Goal: Task Accomplishment & Management: Manage account settings

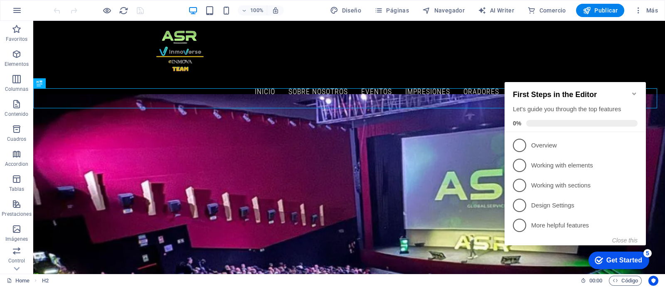
click at [634, 91] on icon "Minimize checklist" at bounding box center [634, 93] width 7 height 7
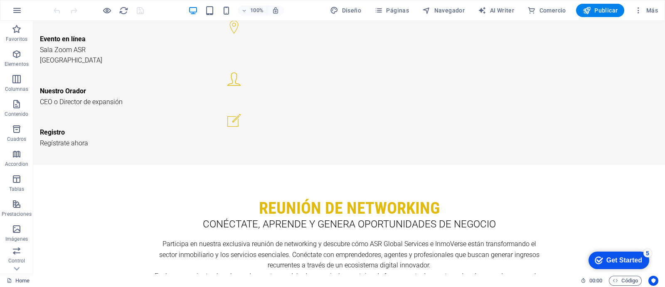
scroll to position [2148, 0]
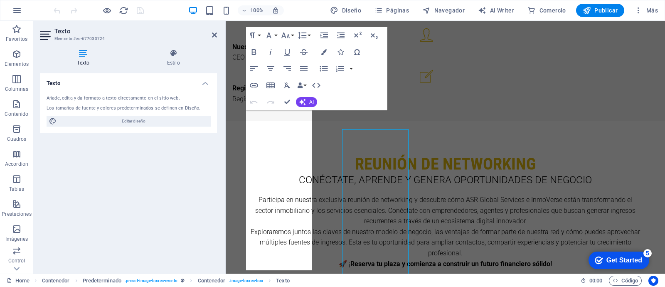
scroll to position [2130, 0]
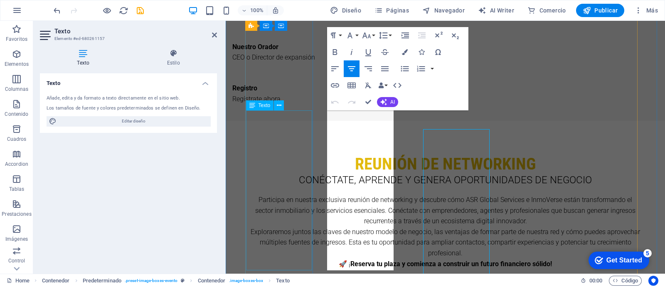
scroll to position [2130, 0]
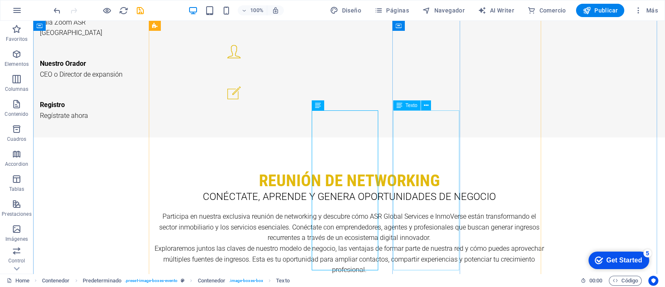
scroll to position [2148, 0]
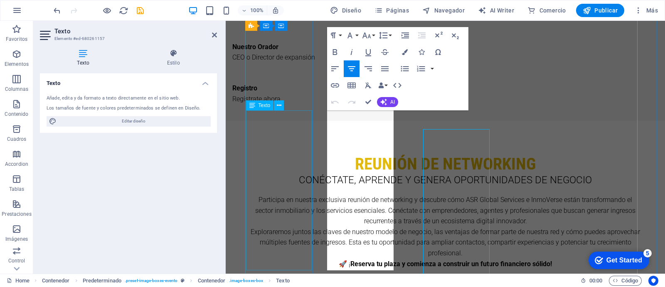
scroll to position [2130, 0]
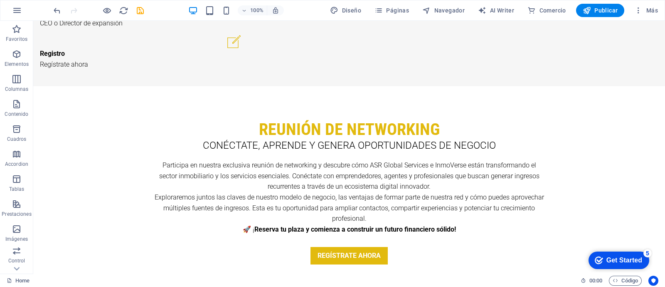
scroll to position [2187, 0]
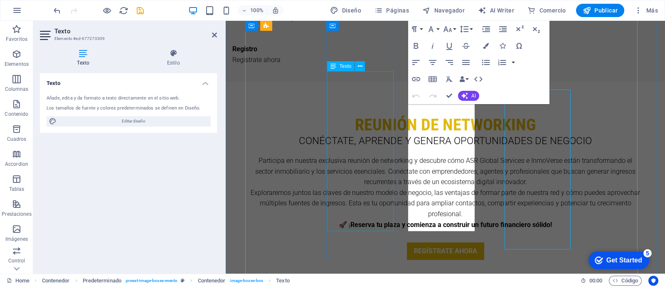
scroll to position [2169, 0]
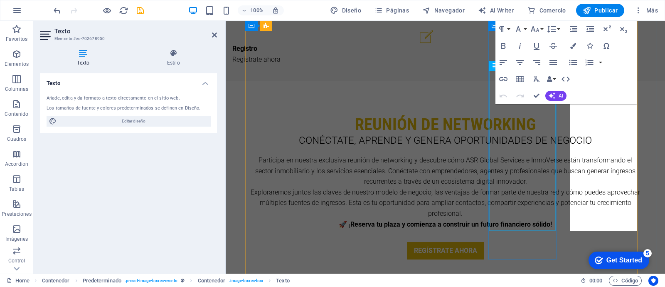
scroll to position [2169, 0]
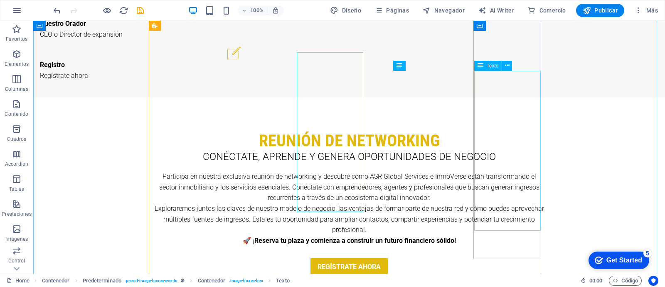
scroll to position [2188, 0]
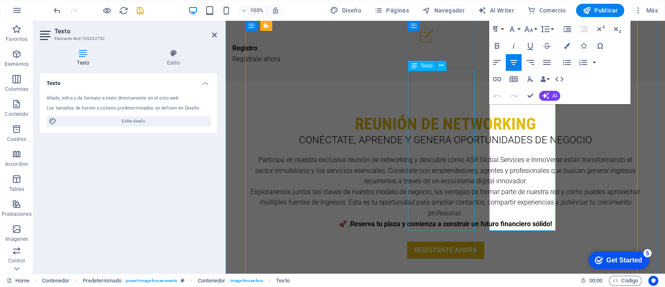
scroll to position [2170, 0]
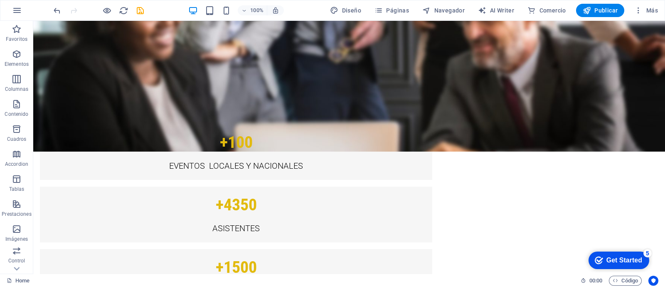
scroll to position [2586, 0]
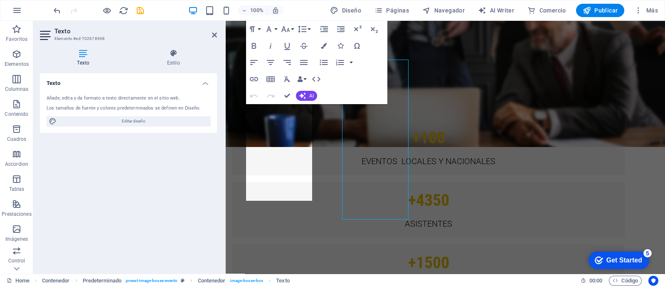
scroll to position [2567, 0]
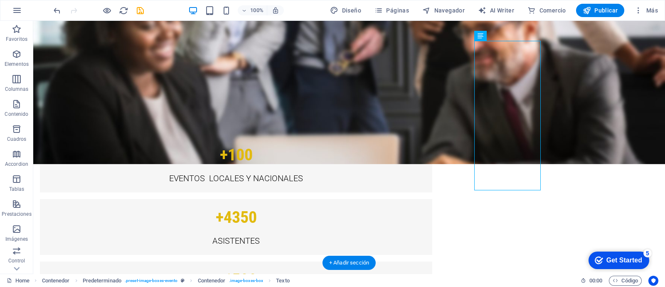
scroll to position [2585, 0]
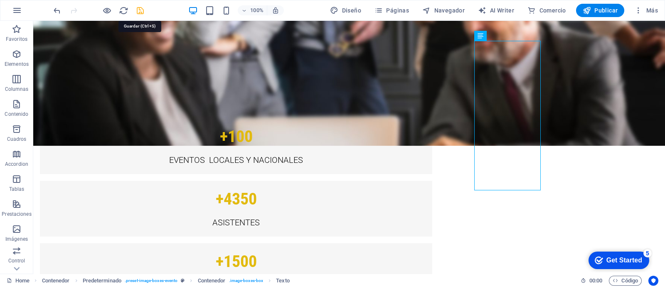
click at [139, 13] on icon "save" at bounding box center [141, 11] width 10 height 10
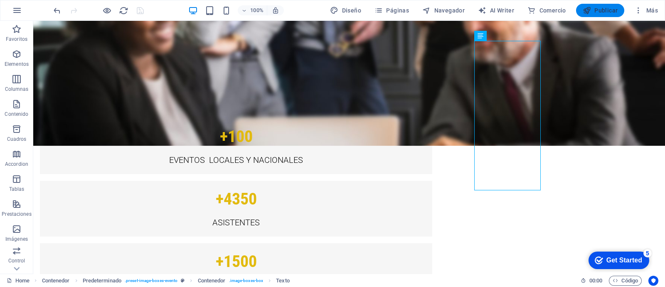
click at [608, 14] on span "Publicar" at bounding box center [600, 10] width 35 height 8
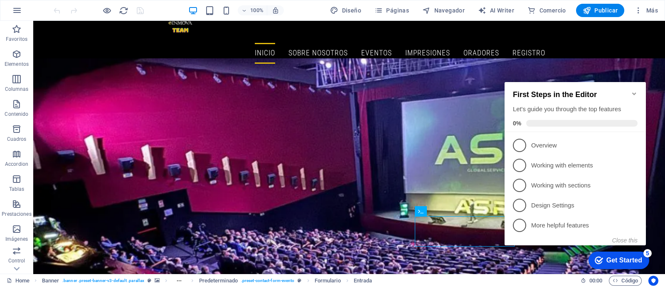
drag, startPoint x: 33, startPoint y: 21, endPoint x: 665, endPoint y: 235, distance: 667.0
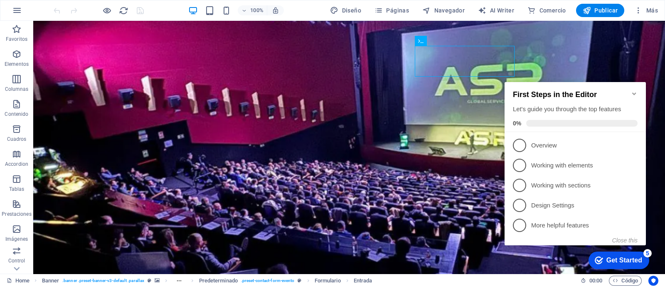
scroll to position [187, 0]
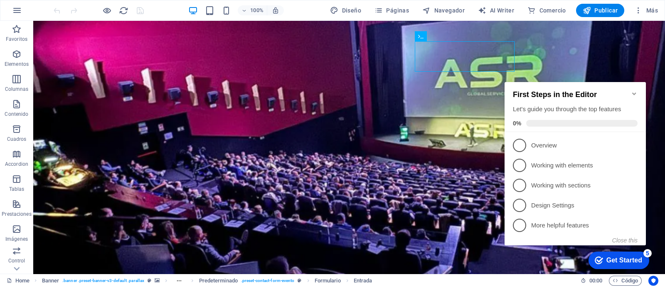
click at [633, 90] on icon "Minimize checklist" at bounding box center [634, 93] width 7 height 7
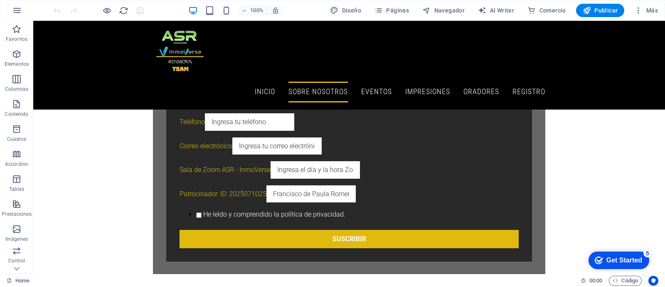
scroll to position [581, 0]
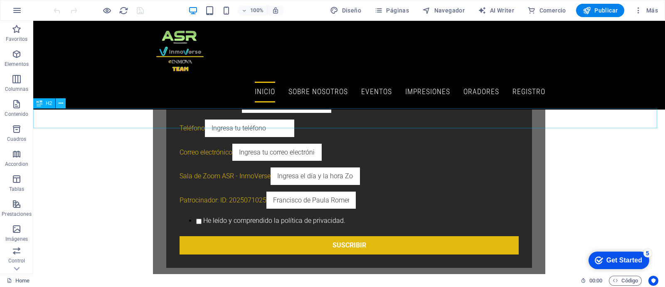
click at [62, 106] on icon at bounding box center [61, 103] width 5 height 9
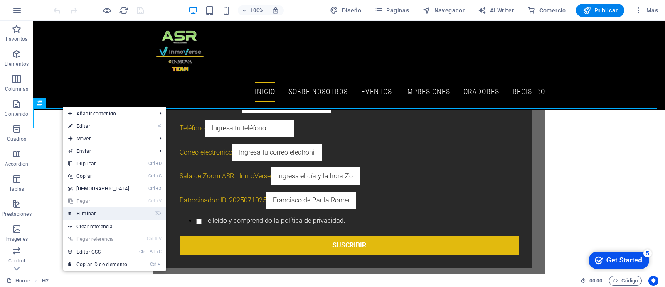
click at [83, 212] on link "⌦ Eliminar" at bounding box center [99, 213] width 72 height 12
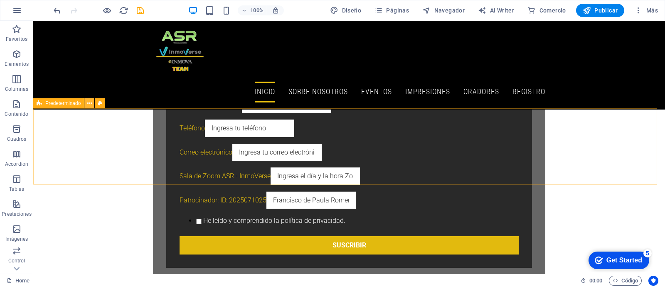
click at [89, 102] on icon at bounding box center [89, 103] width 5 height 9
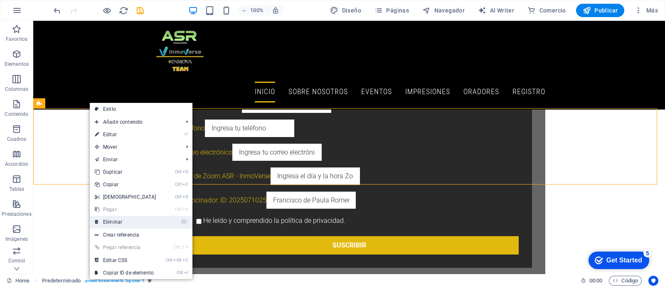
click at [111, 221] on link "⌦ Eliminar" at bounding box center [126, 221] width 72 height 12
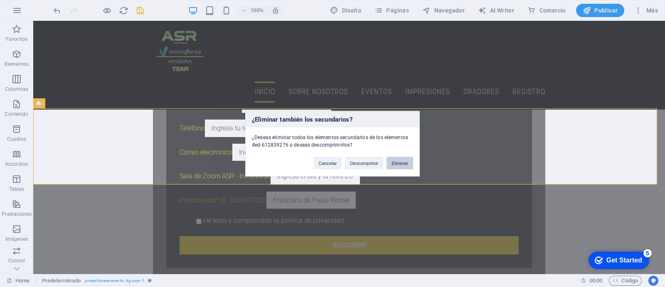
click at [408, 163] on button "Eliminar" at bounding box center [400, 162] width 27 height 12
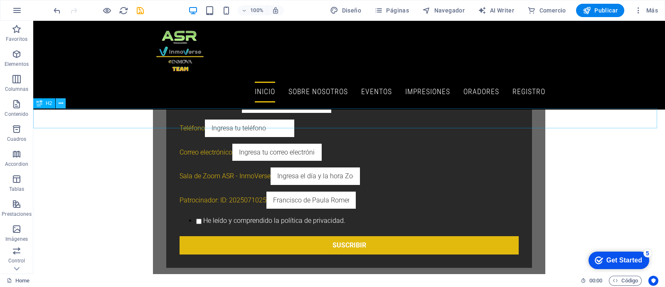
click at [63, 105] on button at bounding box center [61, 103] width 10 height 10
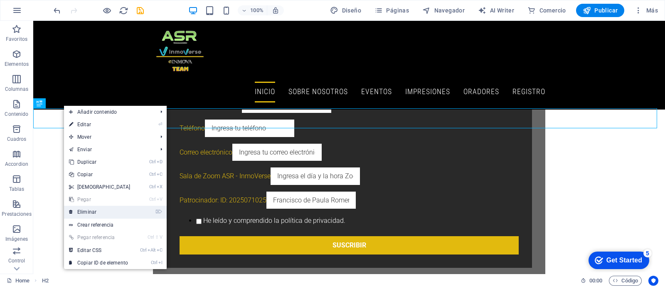
click at [88, 215] on link "⌦ Eliminar" at bounding box center [100, 211] width 72 height 12
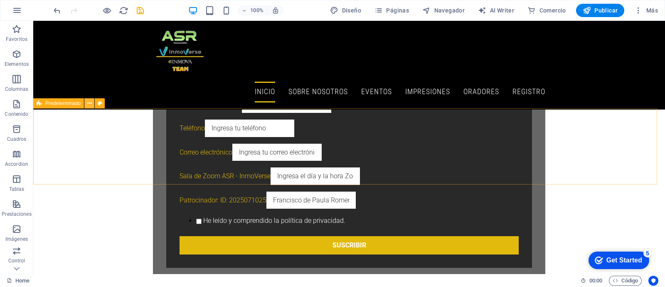
click at [91, 104] on icon at bounding box center [89, 103] width 5 height 9
click at [89, 103] on icon at bounding box center [89, 103] width 5 height 9
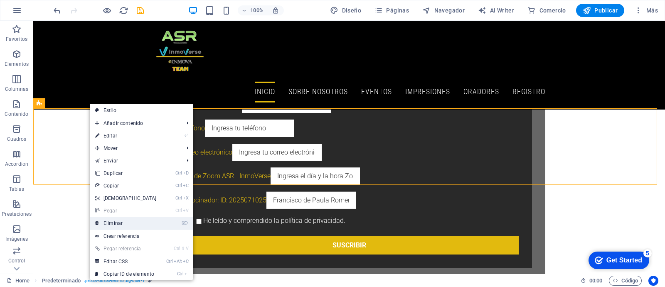
click at [111, 220] on link "⌦ Eliminar" at bounding box center [126, 223] width 72 height 12
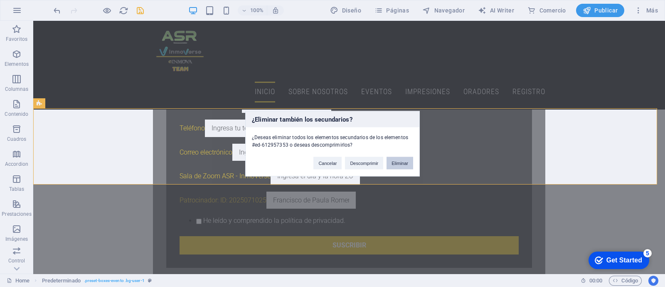
click at [405, 163] on button "Eliminar" at bounding box center [400, 162] width 27 height 12
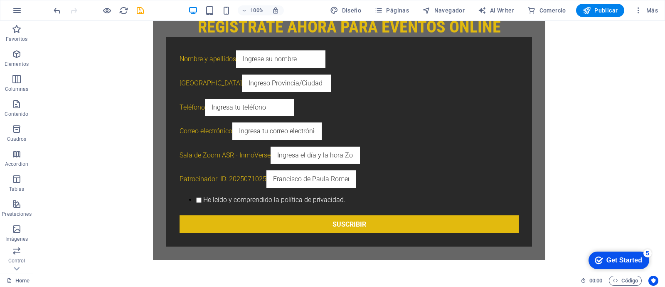
scroll to position [644, 0]
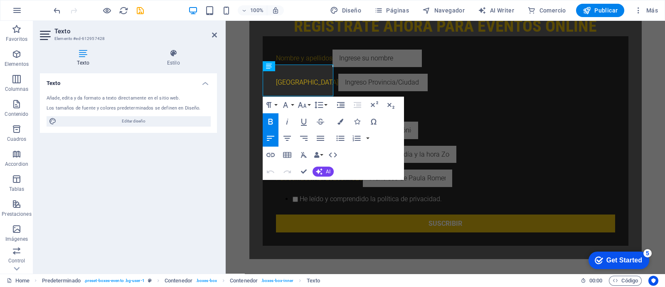
scroll to position [663, 0]
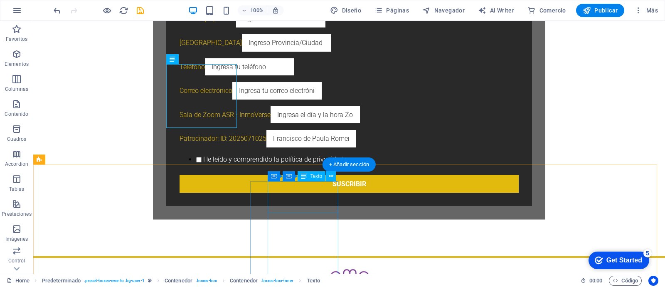
scroll to position [682, 0]
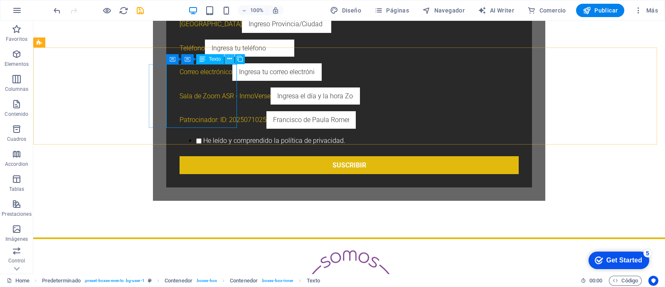
click at [228, 63] on icon at bounding box center [229, 58] width 5 height 9
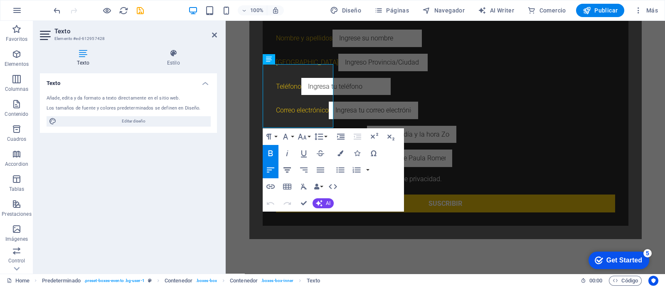
click at [287, 167] on icon "button" at bounding box center [287, 170] width 10 height 10
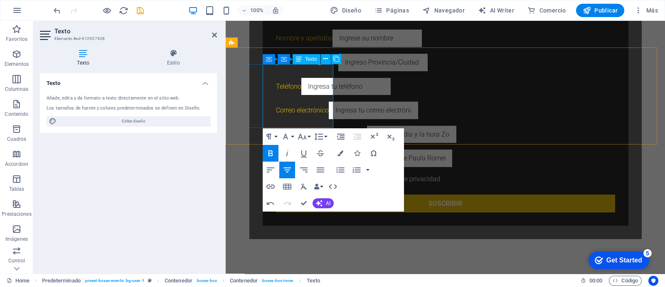
drag, startPoint x: 262, startPoint y: 79, endPoint x: 290, endPoint y: 119, distance: 48.8
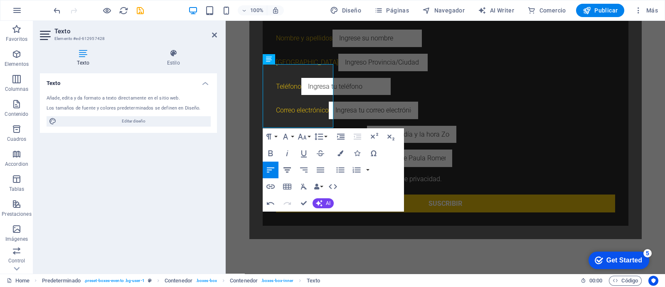
click at [287, 168] on icon "button" at bounding box center [287, 170] width 10 height 10
drag, startPoint x: 631, startPoint y: 134, endPoint x: 824, endPoint y: 132, distance: 192.5
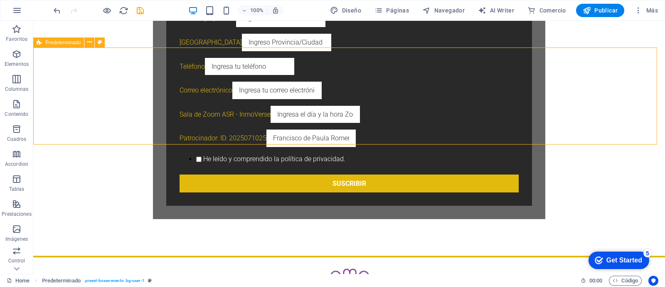
scroll to position [682, 0]
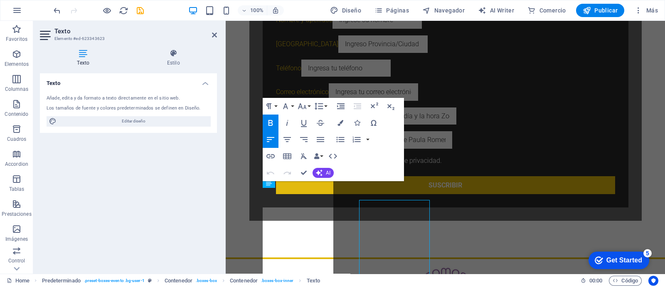
scroll to position [664, 0]
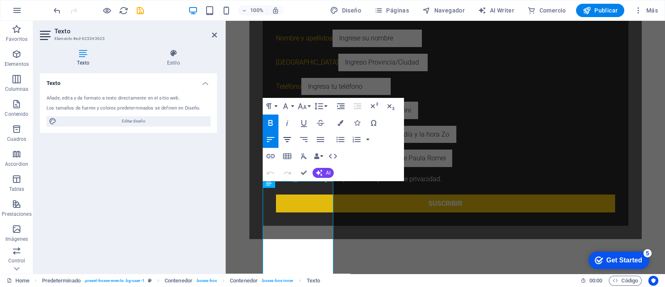
click at [287, 140] on icon "button" at bounding box center [287, 139] width 10 height 10
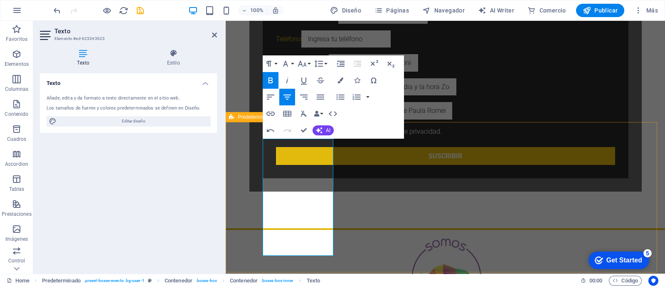
scroll to position [728, 0]
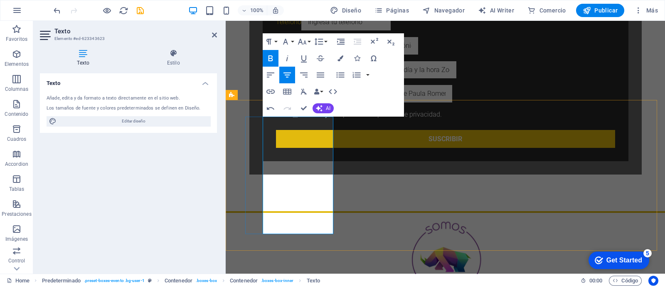
drag, startPoint x: 263, startPoint y: 197, endPoint x: 309, endPoint y: 215, distance: 49.1
drag, startPoint x: 285, startPoint y: 78, endPoint x: 285, endPoint y: 72, distance: 5.4
click at [285, 72] on icon "button" at bounding box center [287, 75] width 10 height 10
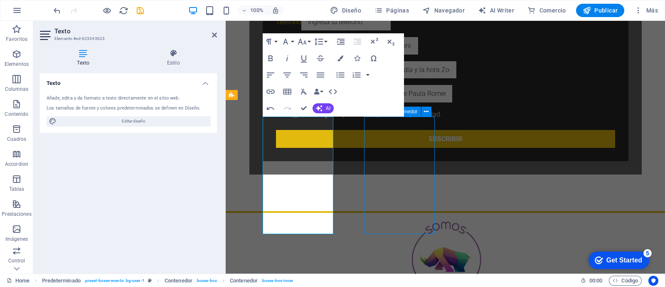
scroll to position [747, 0]
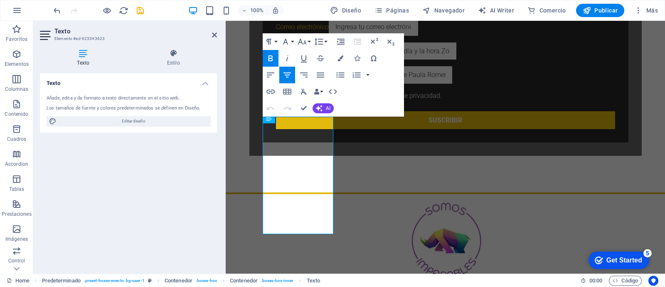
scroll to position [728, 0]
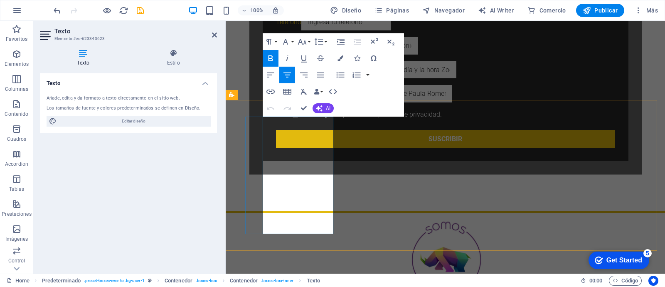
drag, startPoint x: 272, startPoint y: 197, endPoint x: 306, endPoint y: 205, distance: 35.1
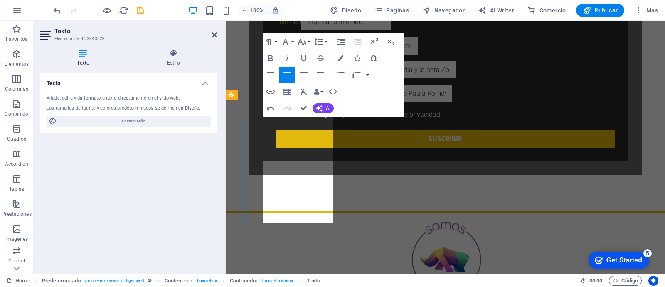
drag, startPoint x: 271, startPoint y: 196, endPoint x: 315, endPoint y: 207, distance: 45.4
copy p "Jueves a las 20:00 horas"
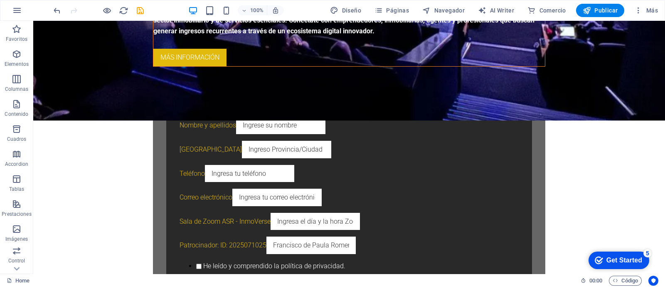
scroll to position [601, 0]
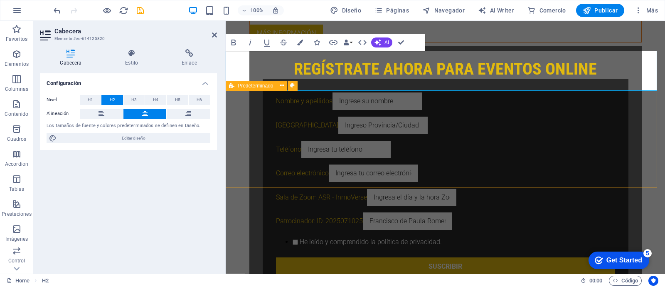
scroll to position [620, 0]
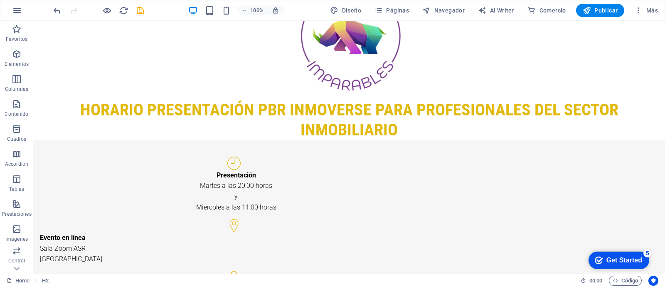
scroll to position [951, 0]
click at [62, 42] on icon at bounding box center [61, 41] width 5 height 9
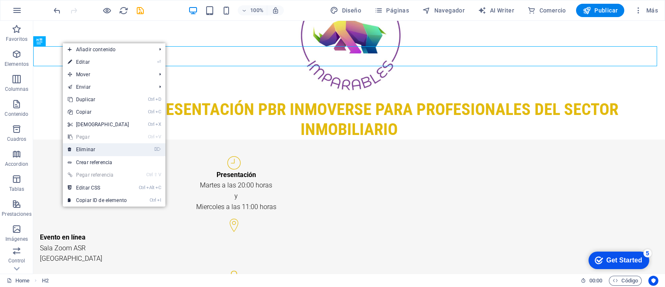
click at [85, 150] on link "⌦ Eliminar" at bounding box center [99, 149] width 72 height 12
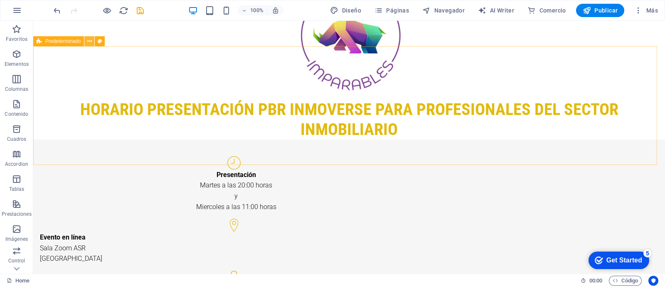
click at [88, 39] on icon at bounding box center [89, 41] width 5 height 9
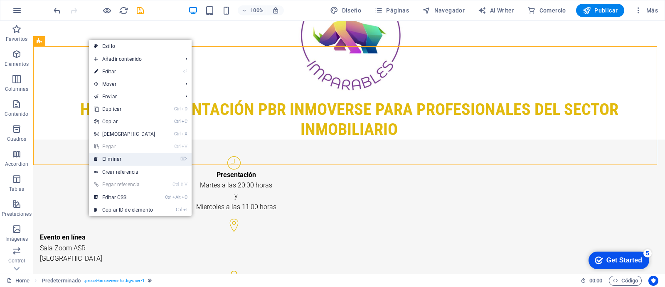
click at [108, 161] on link "⌦ Eliminar" at bounding box center [125, 159] width 72 height 12
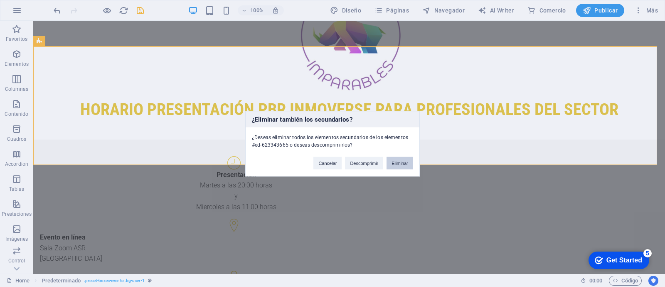
click at [405, 165] on button "Eliminar" at bounding box center [400, 162] width 27 height 12
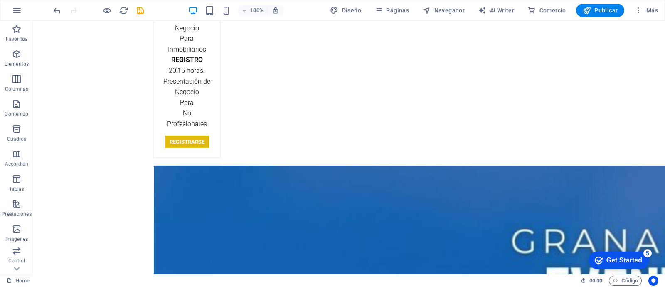
scroll to position [3855, 0]
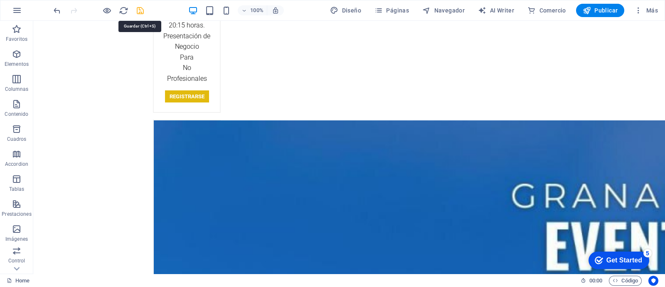
click at [141, 7] on icon "save" at bounding box center [141, 11] width 10 height 10
click at [600, 15] on button "Publicar" at bounding box center [600, 10] width 49 height 13
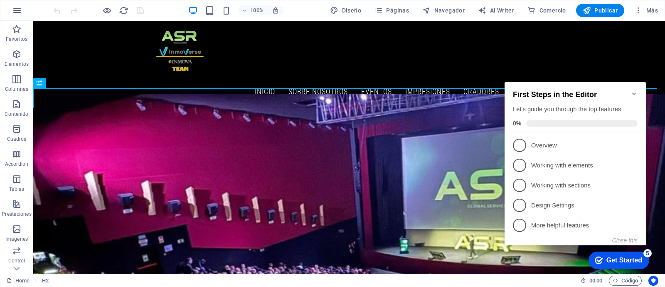
click at [632, 90] on icon "Minimize checklist" at bounding box center [634, 93] width 7 height 7
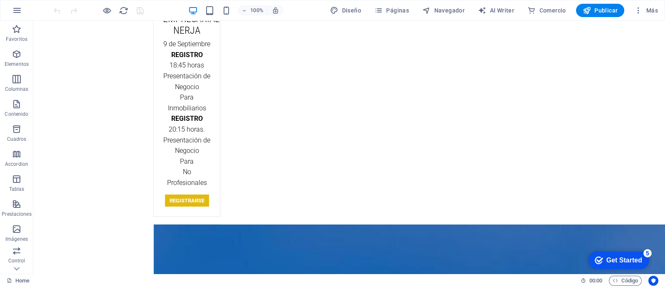
scroll to position [3855, 0]
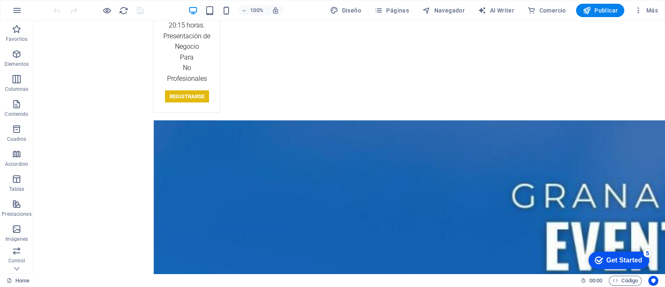
drag, startPoint x: 660, startPoint y: 38, endPoint x: 698, endPoint y: 299, distance: 263.9
click at [645, 253] on div "5" at bounding box center [648, 253] width 8 height 8
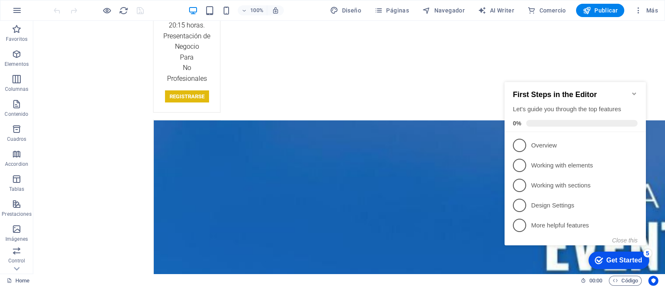
click at [638, 90] on div "First Steps in the Editor Let's guide you through the top features 0%" at bounding box center [575, 107] width 141 height 50
click at [635, 92] on icon "Minimize checklist" at bounding box center [634, 93] width 7 height 7
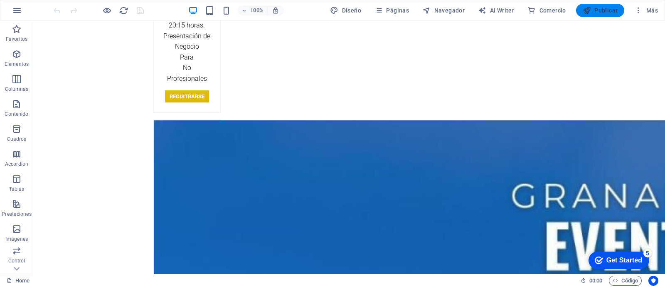
click at [606, 12] on span "Publicar" at bounding box center [600, 10] width 35 height 8
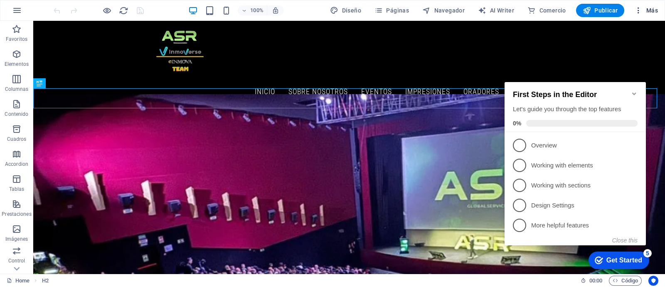
click at [647, 9] on span "Más" at bounding box center [647, 10] width 24 height 8
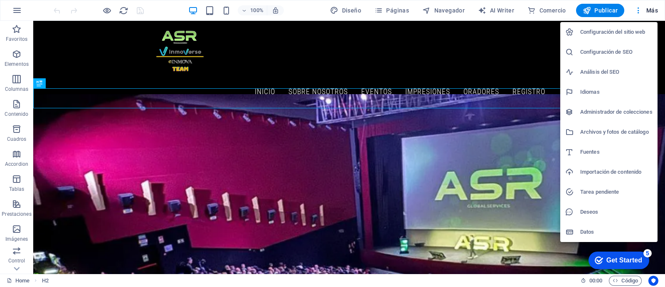
click at [607, 36] on h6 "Configuración del sitio web" at bounding box center [617, 32] width 72 height 10
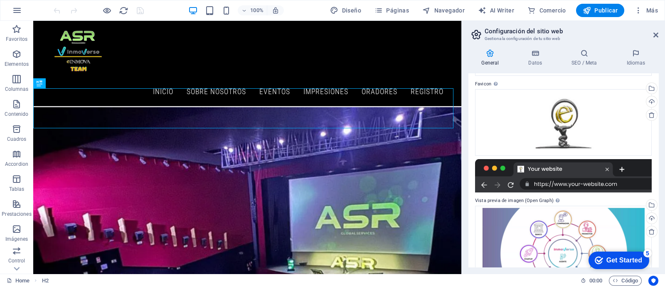
scroll to position [144, 0]
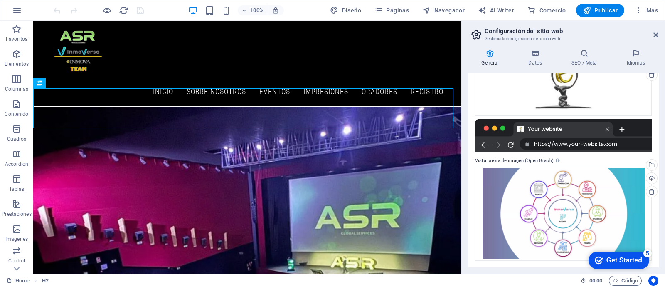
drag, startPoint x: 659, startPoint y: 175, endPoint x: 659, endPoint y: 128, distance: 47.8
click at [659, 128] on div "General Datos SEO / Meta Idiomas Nombre del sitio web inmoverse.einmova.com Log…" at bounding box center [563, 157] width 203 height 231
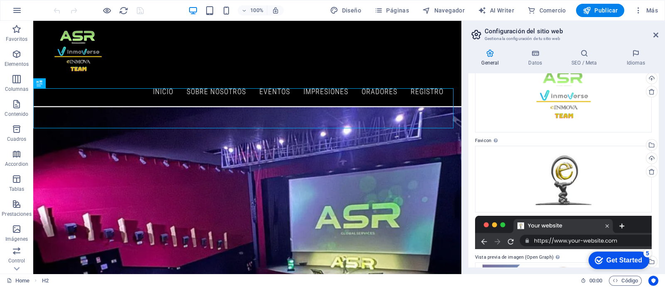
scroll to position [0, 0]
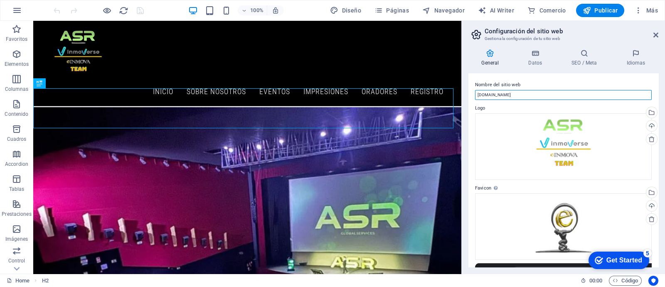
click at [529, 92] on input "[DOMAIN_NAME]" at bounding box center [563, 95] width 177 height 10
type input "[DOMAIN_NAME][URL]"
click at [598, 11] on span "Publicar" at bounding box center [600, 10] width 35 height 8
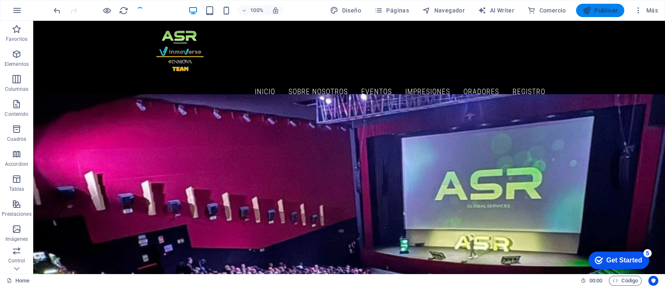
click at [598, 11] on span "Publicar" at bounding box center [600, 10] width 35 height 8
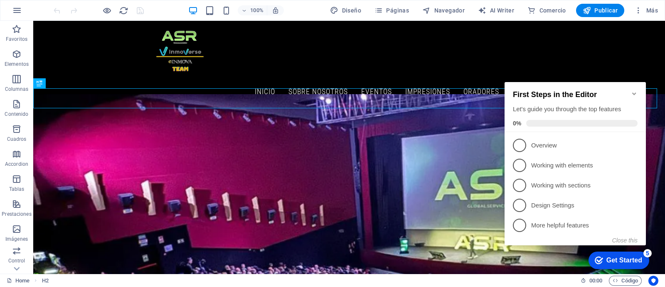
click at [634, 91] on icon "Minimize checklist" at bounding box center [634, 93] width 7 height 7
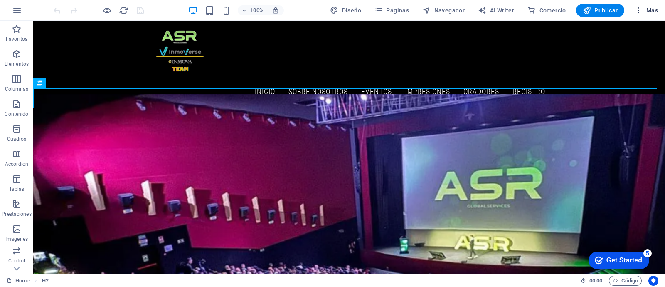
click at [648, 14] on span "Más" at bounding box center [647, 10] width 24 height 8
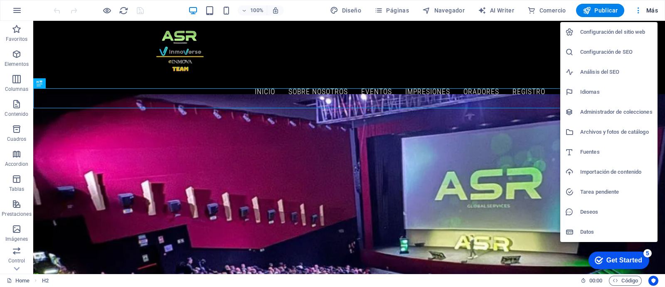
click at [624, 32] on h6 "Configuración del sitio web" at bounding box center [617, 32] width 72 height 10
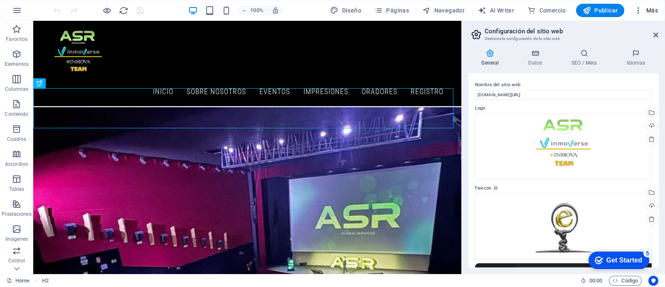
click at [644, 11] on span "Más" at bounding box center [647, 10] width 24 height 8
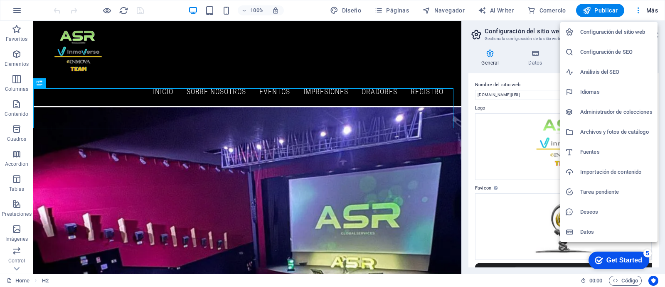
click at [620, 37] on h6 "Configuración del sitio web" at bounding box center [617, 32] width 72 height 10
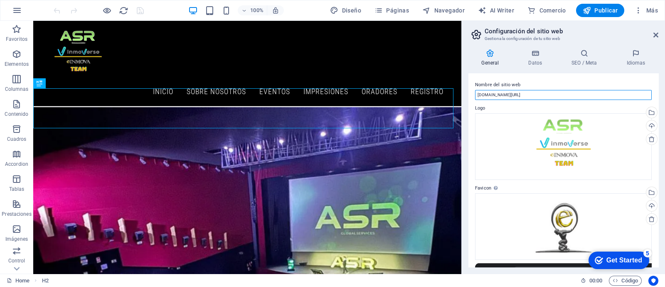
click at [536, 97] on input "inmoverse.einmova.com/es/" at bounding box center [563, 95] width 177 height 10
type input "[DOMAIN_NAME]"
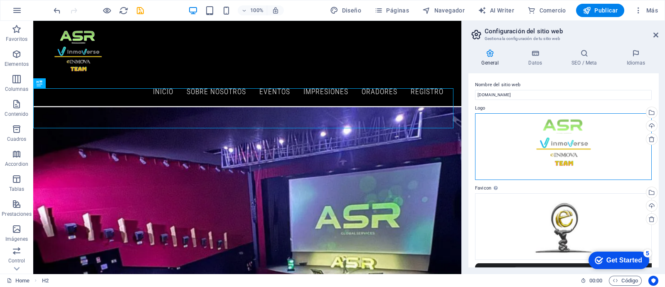
click at [503, 132] on div "Arrastra archivos aquí, haz clic para escoger archivos o selecciona archivos de…" at bounding box center [563, 146] width 177 height 67
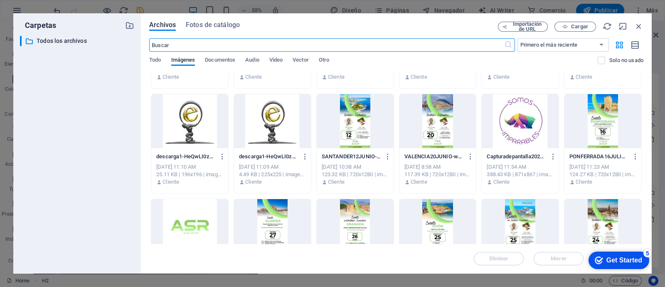
scroll to position [190, 0]
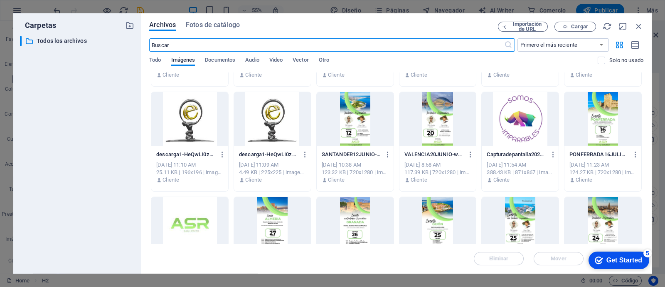
click at [327, 106] on div at bounding box center [355, 119] width 77 height 54
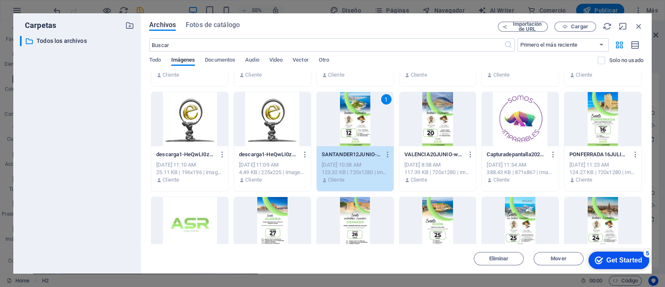
click at [465, 119] on div at bounding box center [438, 119] width 77 height 54
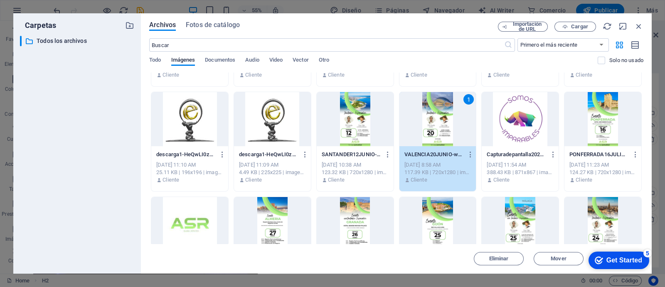
click at [374, 119] on div at bounding box center [355, 119] width 77 height 54
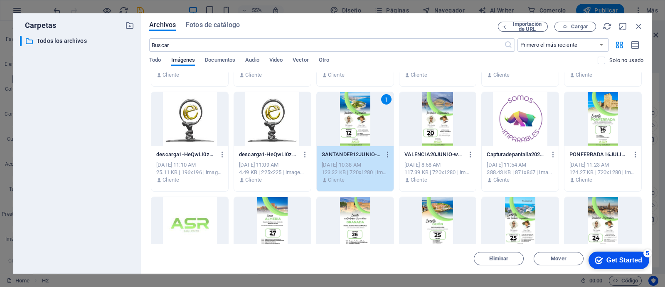
click at [462, 131] on div at bounding box center [438, 119] width 77 height 54
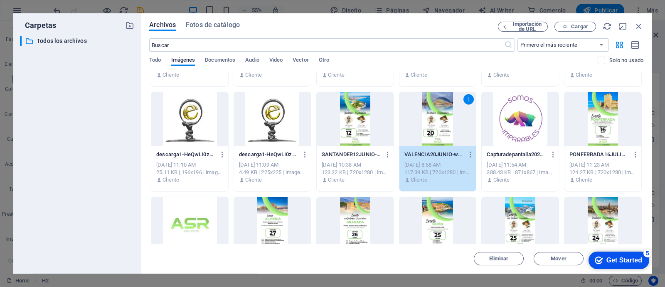
click at [379, 126] on div at bounding box center [355, 119] width 77 height 54
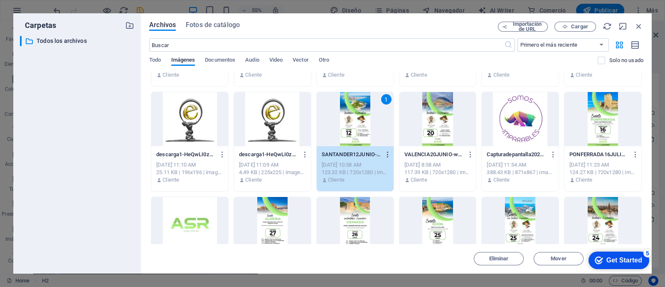
click at [385, 151] on icon "button" at bounding box center [388, 154] width 8 height 7
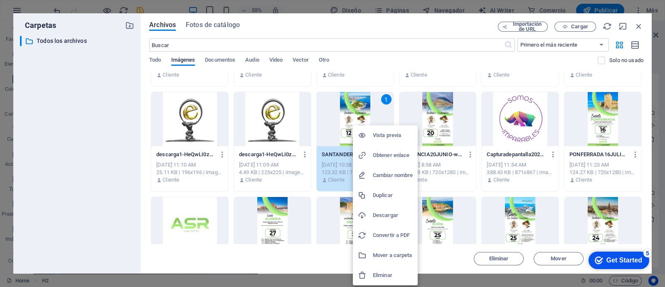
click at [378, 274] on h6 "Eliminar" at bounding box center [393, 275] width 40 height 10
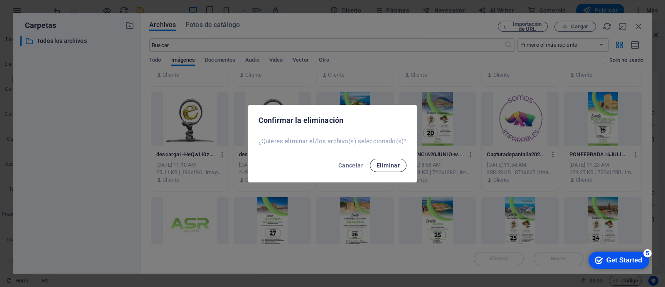
click at [392, 167] on span "Eliminar" at bounding box center [388, 165] width 23 height 7
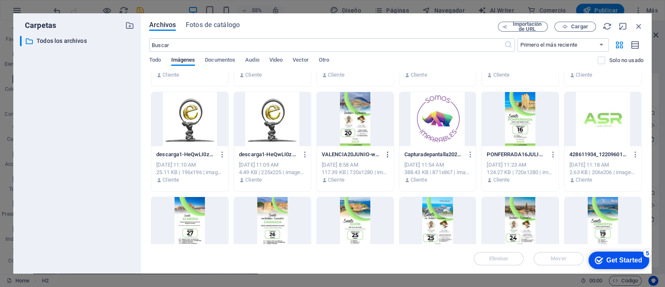
click at [388, 153] on icon "button" at bounding box center [388, 154] width 8 height 7
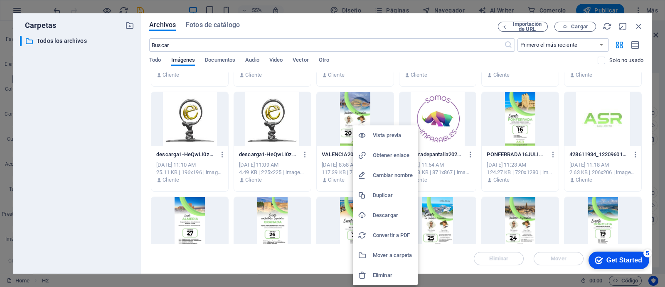
click at [381, 271] on h6 "Eliminar" at bounding box center [393, 275] width 40 height 10
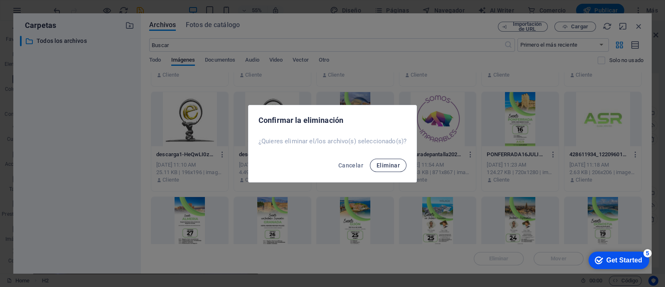
click at [384, 160] on button "Eliminar" at bounding box center [388, 164] width 37 height 13
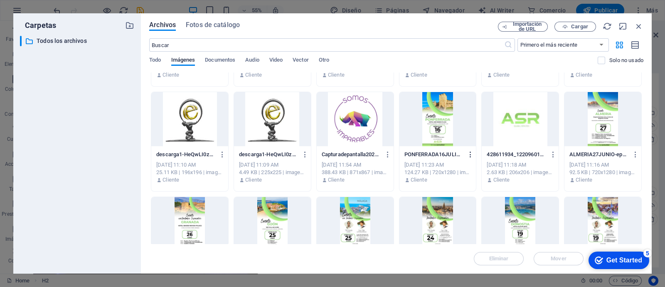
click at [468, 153] on icon "button" at bounding box center [471, 154] width 8 height 7
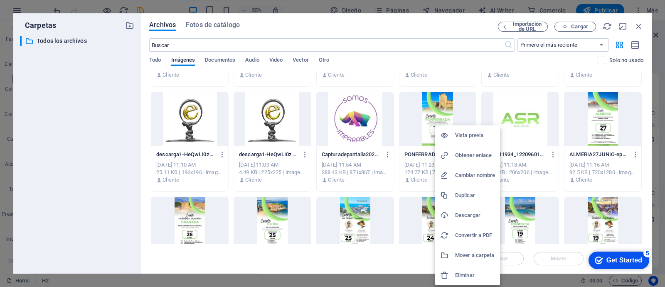
click at [457, 271] on h6 "Eliminar" at bounding box center [475, 275] width 40 height 10
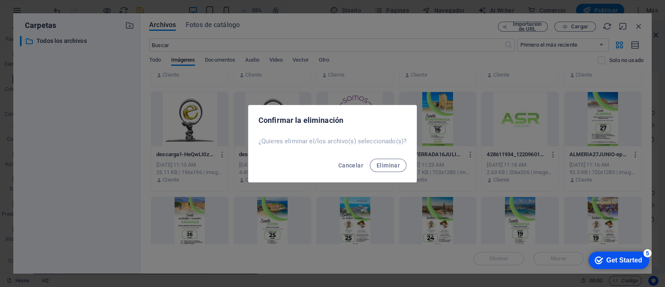
click at [457, 271] on div "Confirmar la eliminación ¿Quieres eliminar el/los archivo(s) seleccionado(s)? C…" at bounding box center [332, 143] width 665 height 287
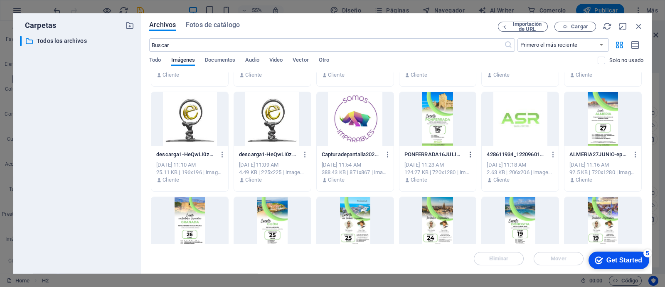
click at [471, 154] on icon "button" at bounding box center [471, 154] width 8 height 7
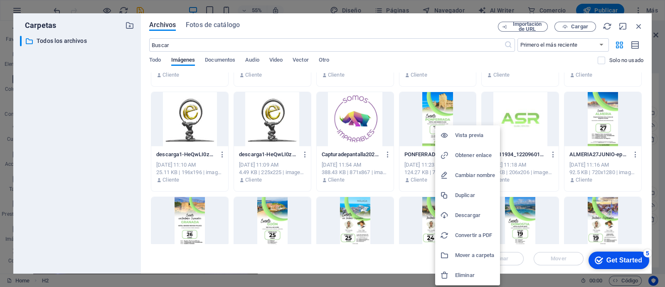
click at [460, 275] on h6 "Eliminar" at bounding box center [475, 275] width 40 height 10
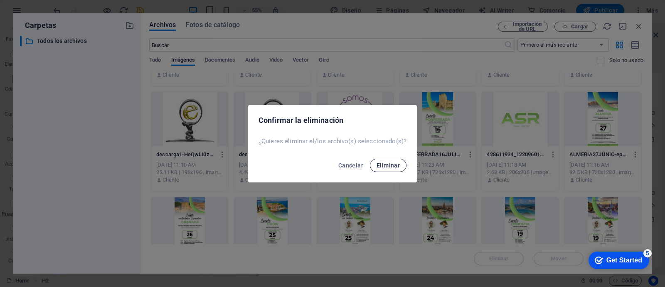
click at [383, 164] on span "Eliminar" at bounding box center [388, 165] width 23 height 7
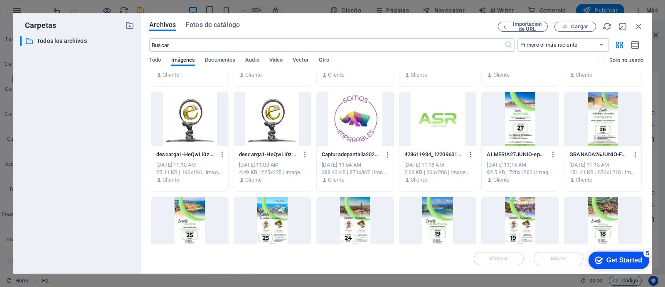
click at [470, 155] on icon "button" at bounding box center [471, 154] width 8 height 7
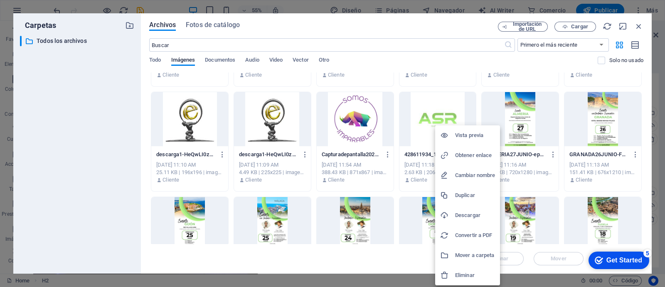
click at [466, 270] on h6 "Eliminar" at bounding box center [475, 275] width 40 height 10
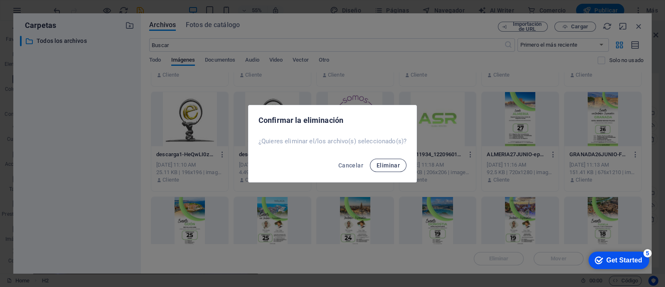
click at [383, 164] on span "Eliminar" at bounding box center [388, 165] width 23 height 7
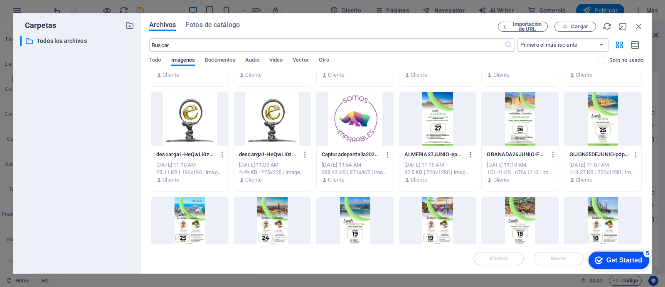
click at [472, 158] on button "button" at bounding box center [469, 154] width 11 height 13
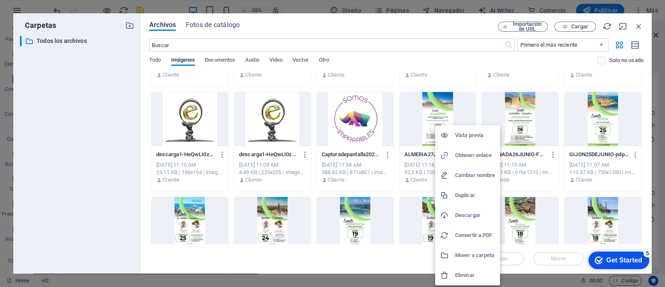
click at [466, 269] on li "Eliminar" at bounding box center [467, 275] width 65 height 20
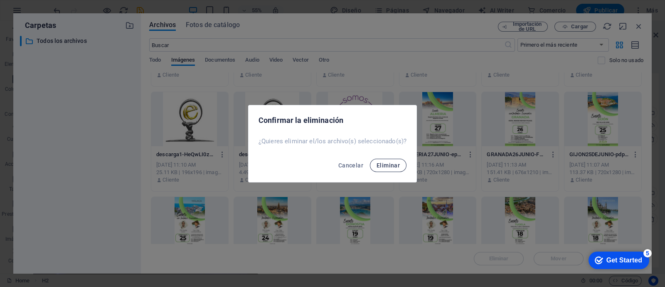
click at [385, 167] on span "Eliminar" at bounding box center [388, 165] width 23 height 7
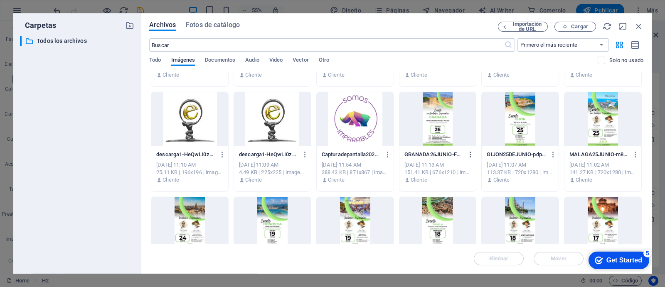
click at [469, 155] on icon "button" at bounding box center [471, 154] width 8 height 7
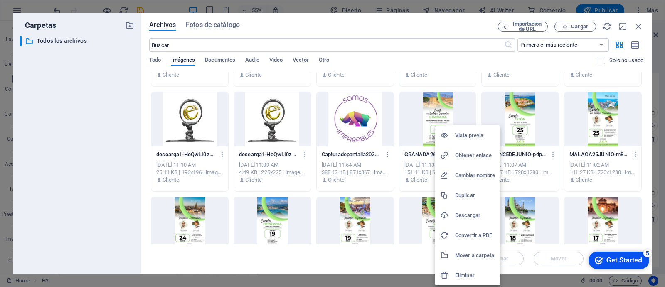
click at [462, 271] on h6 "Eliminar" at bounding box center [475, 275] width 40 height 10
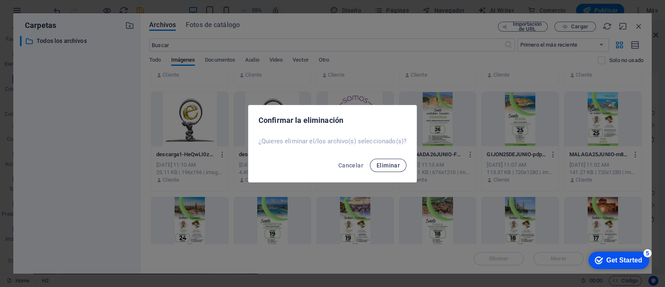
click at [381, 165] on span "Eliminar" at bounding box center [388, 165] width 23 height 7
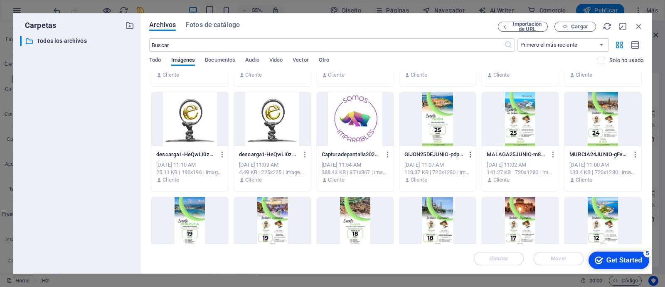
click at [469, 152] on icon "button" at bounding box center [471, 154] width 8 height 7
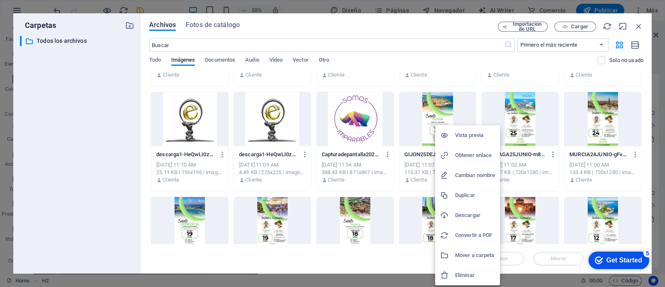
click at [467, 274] on h6 "Eliminar" at bounding box center [475, 275] width 40 height 10
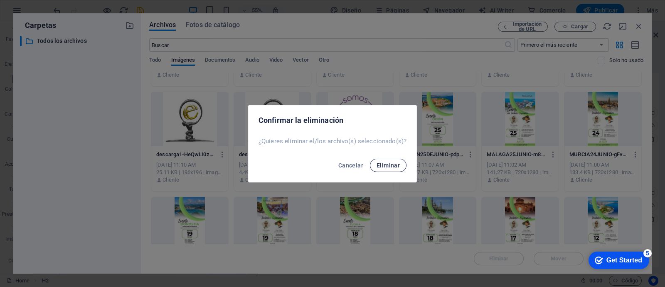
click at [389, 170] on button "Eliminar" at bounding box center [388, 164] width 37 height 13
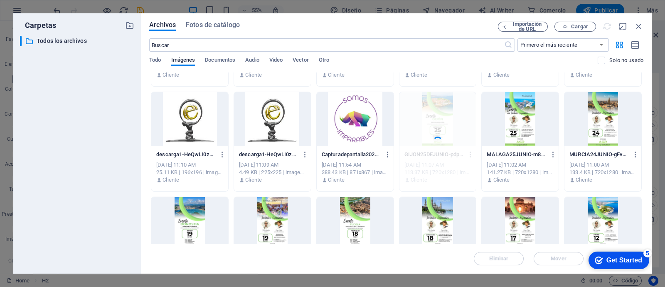
click at [389, 170] on button "Eliminar" at bounding box center [388, 164] width 37 height 13
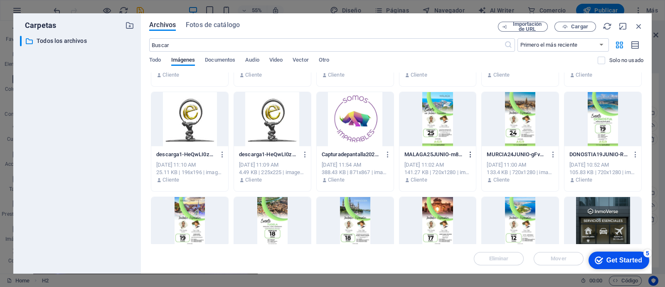
click at [468, 154] on icon "button" at bounding box center [471, 154] width 8 height 7
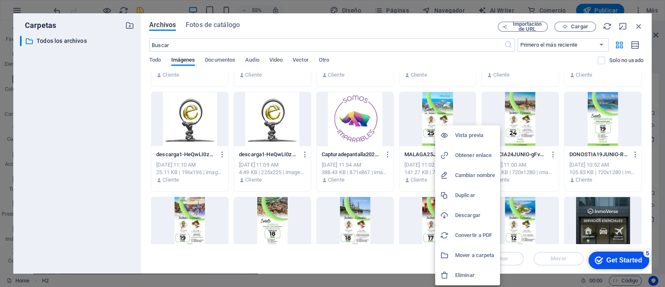
click at [464, 277] on h6 "Eliminar" at bounding box center [475, 275] width 40 height 10
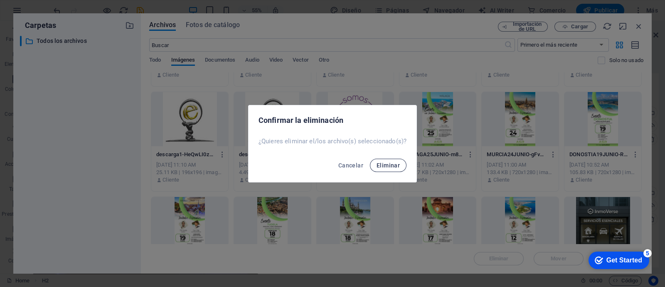
click at [384, 167] on span "Eliminar" at bounding box center [388, 165] width 23 height 7
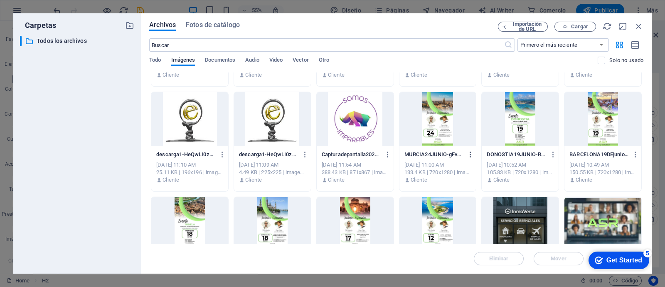
click at [469, 155] on icon "button" at bounding box center [471, 154] width 8 height 7
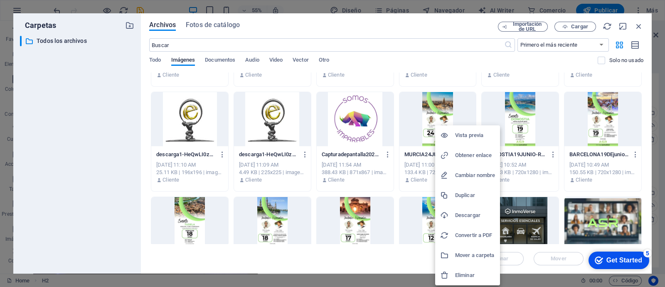
click at [464, 274] on h6 "Eliminar" at bounding box center [475, 275] width 40 height 10
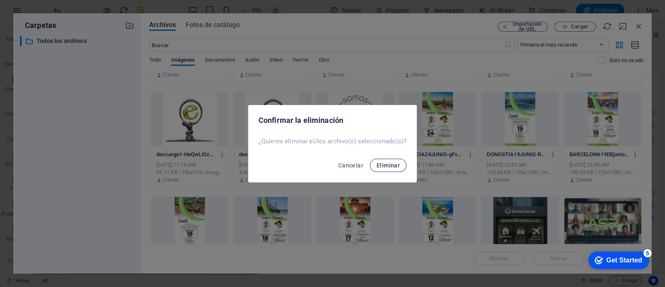
click at [389, 162] on span "Eliminar" at bounding box center [388, 165] width 23 height 7
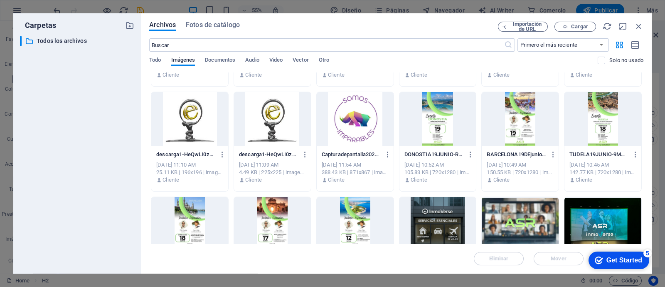
click at [447, 164] on div "Jun 11, 2025 10:52 AM" at bounding box center [438, 164] width 67 height 7
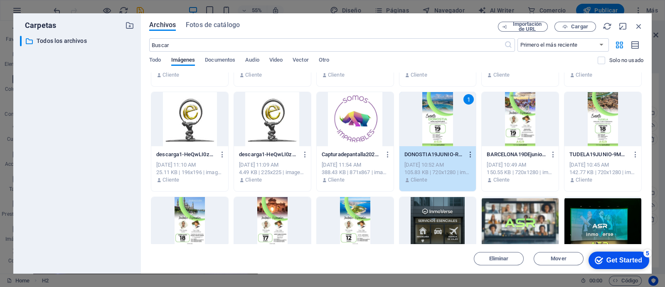
click at [468, 154] on icon "button" at bounding box center [471, 154] width 8 height 7
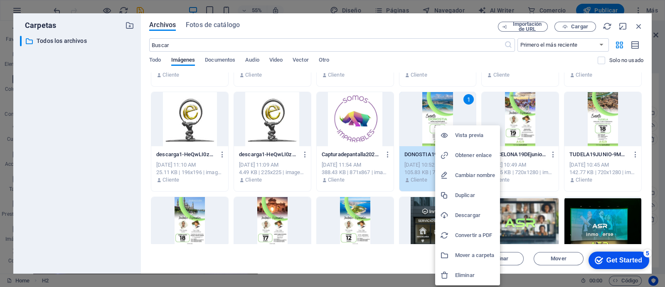
click at [457, 270] on h6 "Eliminar" at bounding box center [475, 275] width 40 height 10
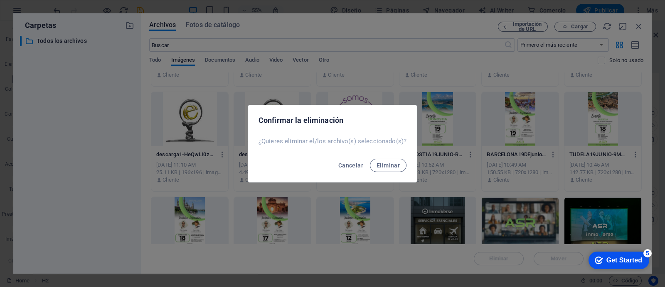
click at [457, 269] on div "Confirmar la eliminación ¿Quieres eliminar el/los archivo(s) seleccionado(s)? C…" at bounding box center [332, 143] width 665 height 287
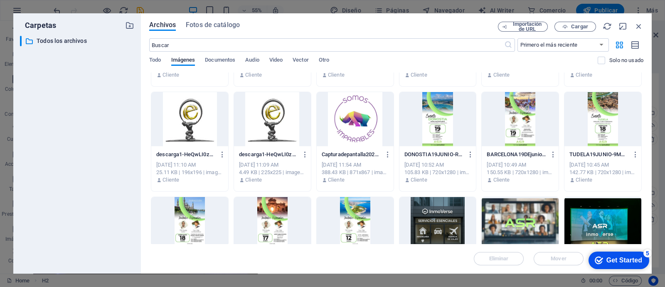
click at [449, 152] on p "DONOSTIA19JUNIO-RKCjIhYdD1VycS19Ptelmw.jpg" at bounding box center [434, 154] width 59 height 7
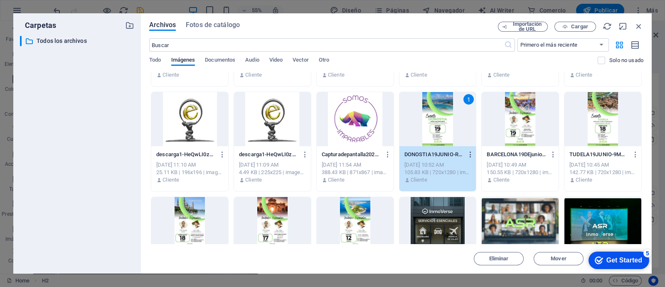
click at [469, 153] on icon "button" at bounding box center [471, 154] width 8 height 7
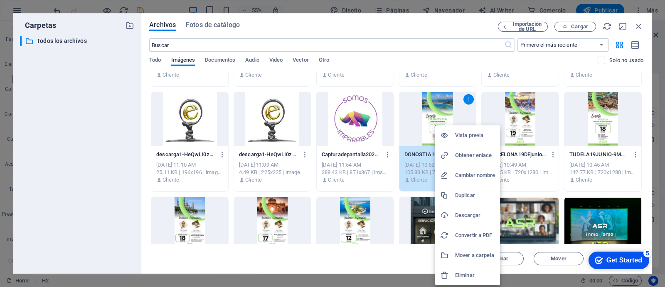
click at [464, 274] on h6 "Eliminar" at bounding box center [475, 275] width 40 height 10
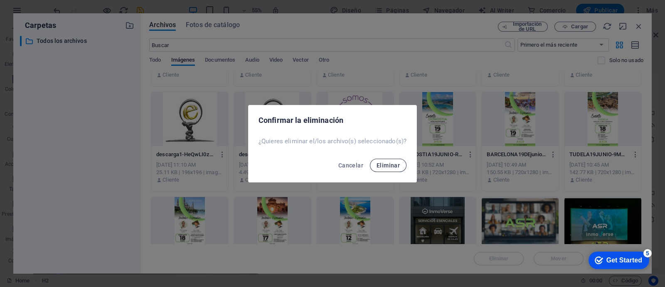
click at [389, 168] on span "Eliminar" at bounding box center [388, 165] width 23 height 7
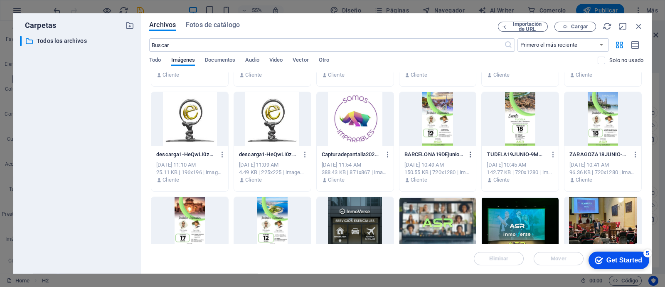
click at [469, 154] on icon "button" at bounding box center [471, 154] width 8 height 7
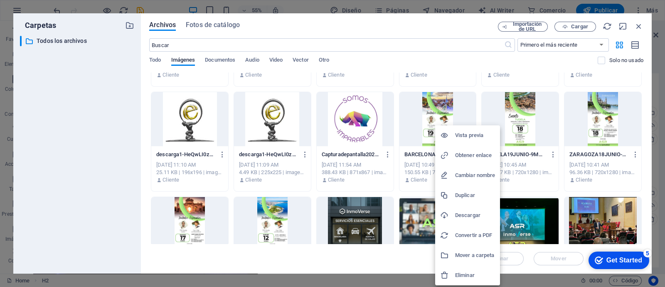
click at [464, 276] on h6 "Eliminar" at bounding box center [475, 275] width 40 height 10
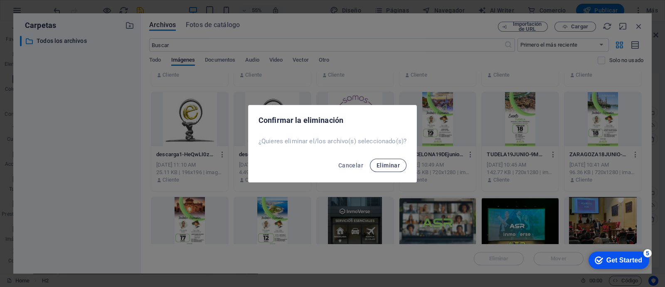
click at [394, 163] on span "Eliminar" at bounding box center [388, 165] width 23 height 7
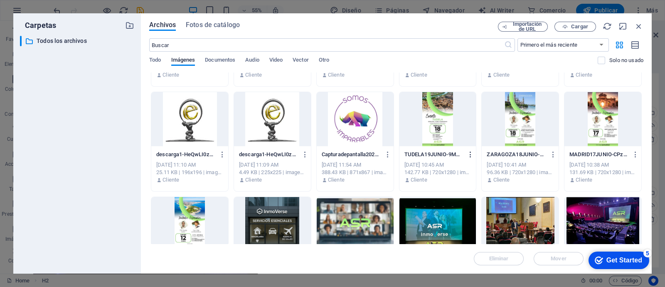
click at [470, 151] on icon "button" at bounding box center [471, 154] width 8 height 7
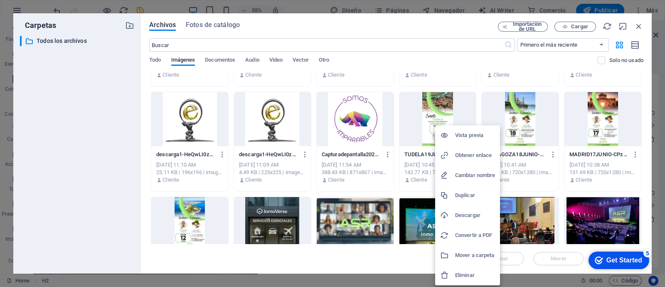
click at [465, 273] on h6 "Eliminar" at bounding box center [475, 275] width 40 height 10
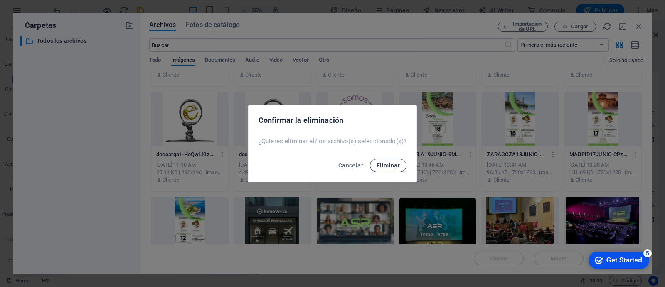
click at [393, 163] on span "Eliminar" at bounding box center [388, 165] width 23 height 7
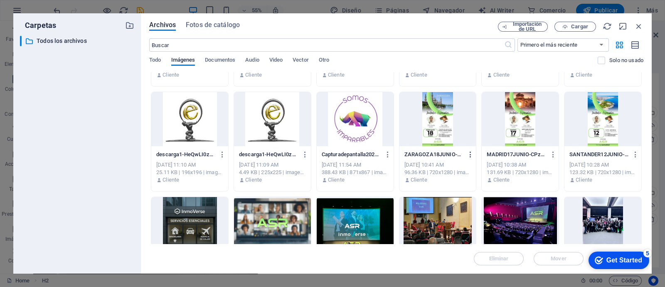
click at [471, 152] on icon "button" at bounding box center [471, 154] width 8 height 7
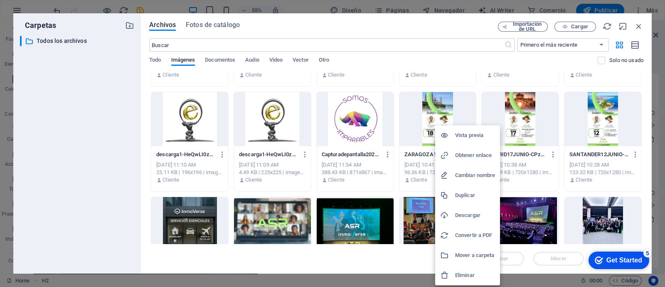
click at [464, 273] on h6 "Eliminar" at bounding box center [475, 275] width 40 height 10
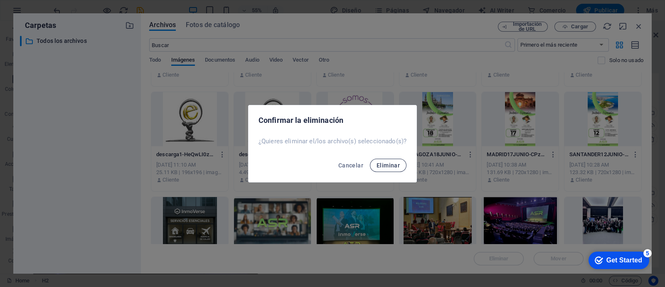
click at [389, 166] on span "Eliminar" at bounding box center [388, 165] width 23 height 7
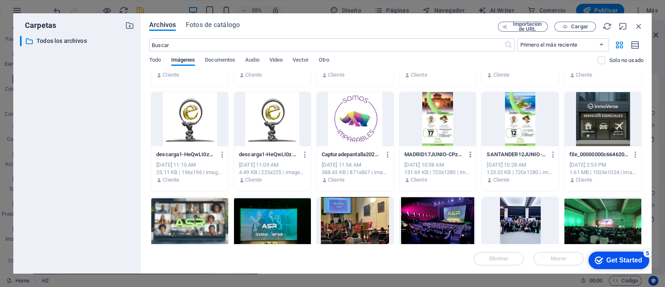
click at [471, 155] on icon "button" at bounding box center [471, 154] width 8 height 7
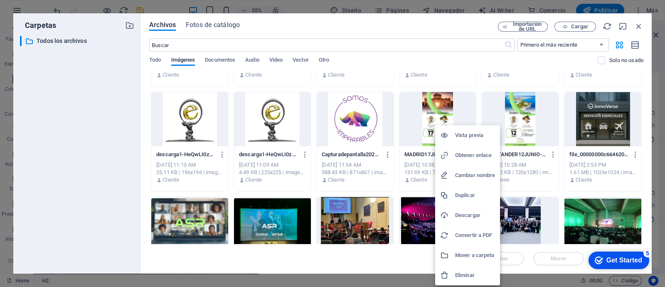
click at [464, 275] on h6 "Eliminar" at bounding box center [475, 275] width 40 height 10
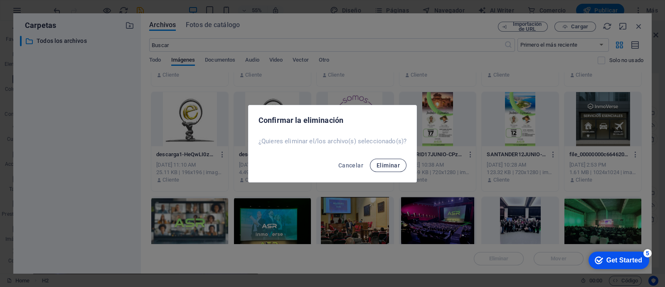
click at [387, 164] on span "Eliminar" at bounding box center [388, 165] width 23 height 7
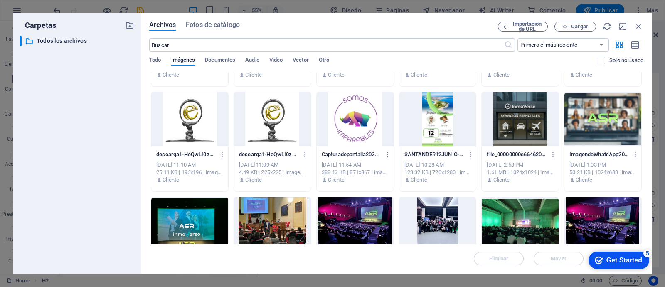
click at [468, 157] on icon "button" at bounding box center [471, 154] width 8 height 7
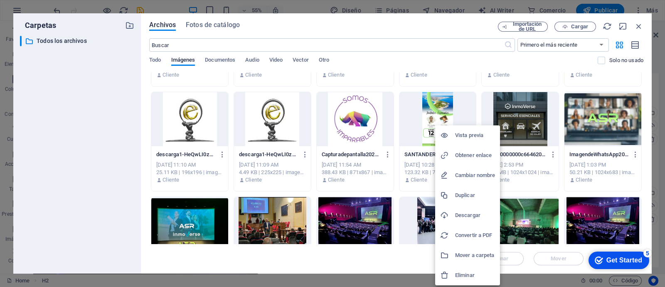
click at [455, 274] on h6 "Eliminar" at bounding box center [475, 275] width 40 height 10
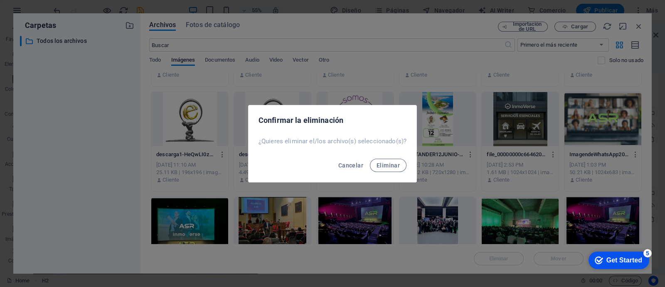
click at [381, 155] on div "Cancelar Eliminar" at bounding box center [333, 167] width 168 height 28
click at [381, 165] on span "Eliminar" at bounding box center [388, 165] width 23 height 7
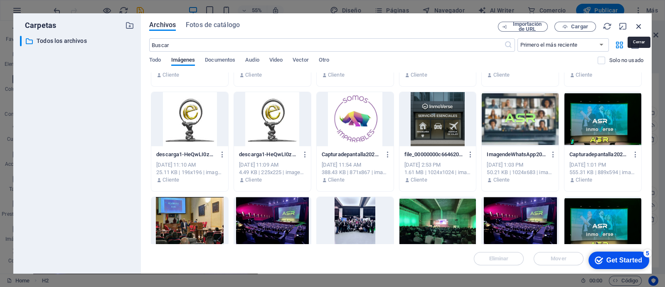
click at [640, 26] on icon "button" at bounding box center [639, 26] width 9 height 9
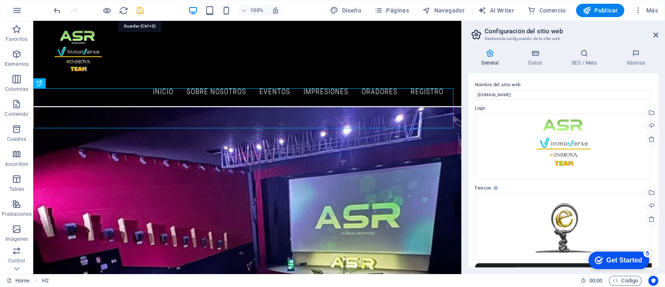
click at [138, 13] on icon "save" at bounding box center [141, 11] width 10 height 10
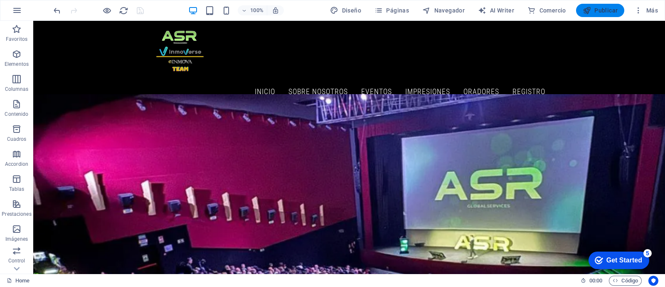
click at [607, 12] on span "Publicar" at bounding box center [600, 10] width 35 height 8
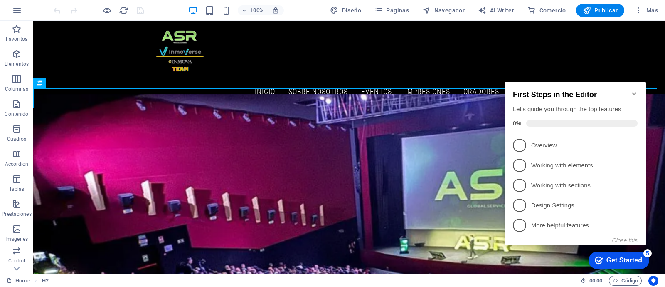
click at [636, 92] on icon "Minimize checklist" at bounding box center [634, 93] width 4 height 2
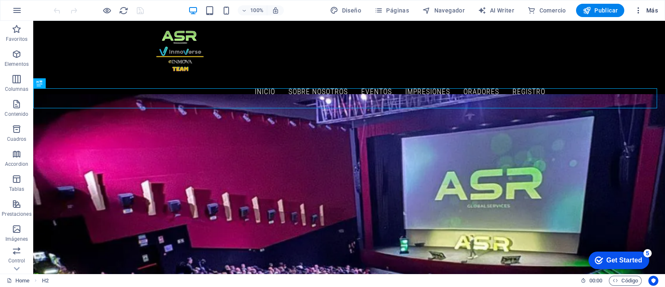
click at [654, 11] on span "Más" at bounding box center [647, 10] width 24 height 8
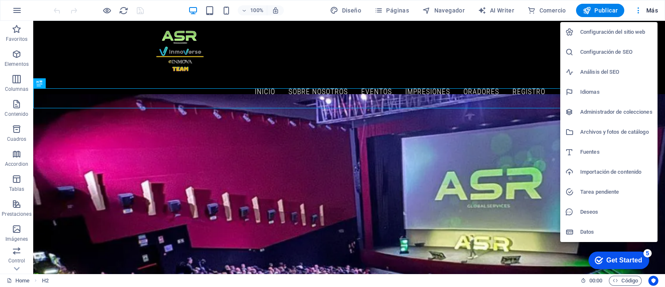
click at [628, 31] on h6 "Configuración del sitio web" at bounding box center [617, 32] width 72 height 10
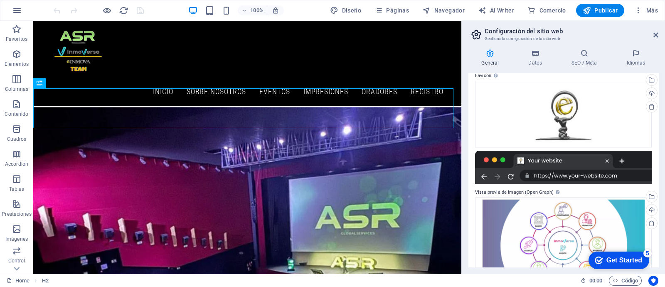
scroll to position [144, 0]
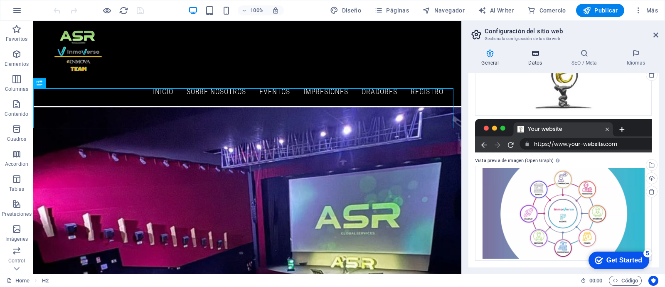
click at [536, 59] on h4 "Datos" at bounding box center [537, 57] width 43 height 17
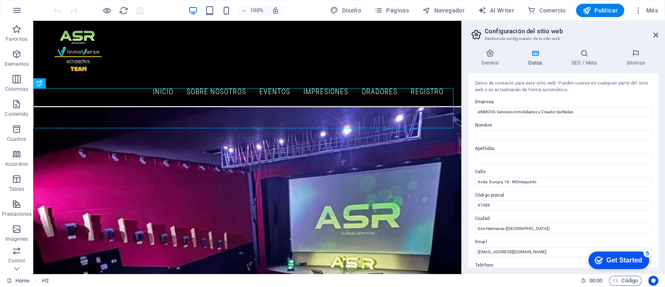
drag, startPoint x: 657, startPoint y: 155, endPoint x: 657, endPoint y: 173, distance: 17.9
click at [657, 173] on div "Datos de contacto para este sitio web. Pueden usarse en cualquier parte del sit…" at bounding box center [564, 169] width 190 height 193
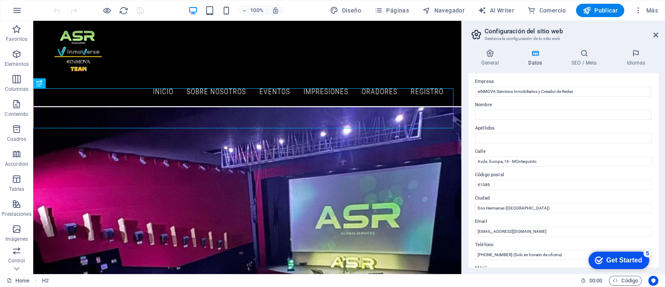
scroll to position [0, 0]
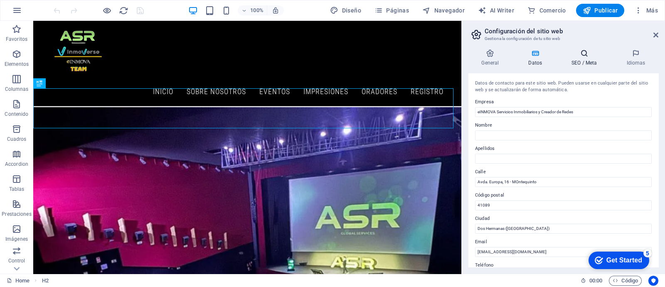
click at [595, 61] on h4 "SEO / Meta" at bounding box center [586, 57] width 55 height 17
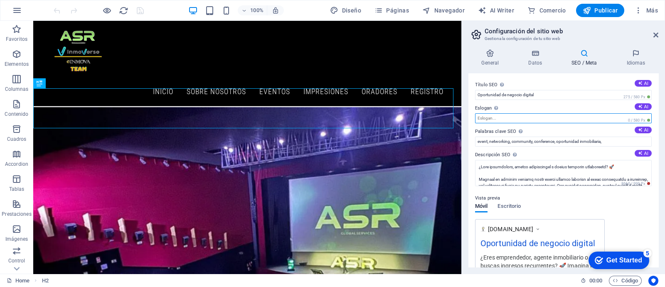
click at [510, 119] on input "Eslogan El eslogan de tu sitio web. AI" at bounding box center [563, 118] width 177 height 10
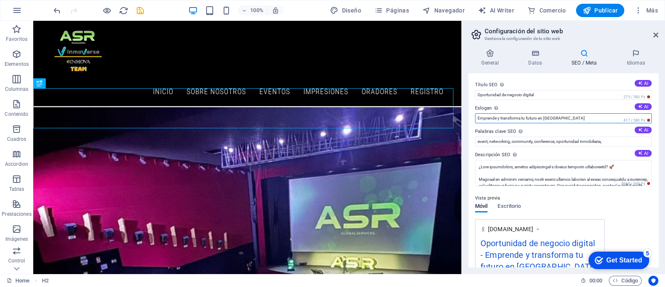
click at [574, 121] on input "Emprende y transforma tu futuro en [GEOGRAPHIC_DATA]" at bounding box center [563, 118] width 177 height 10
type input "Emprende y transforma tu futuro"
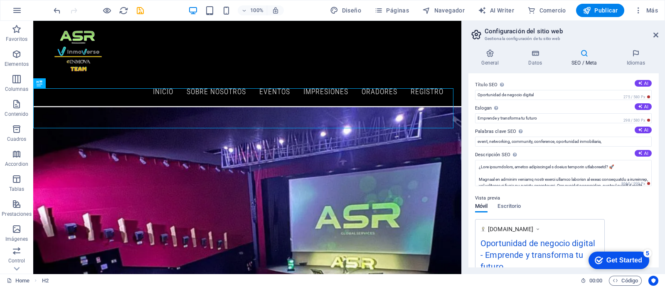
click at [628, 207] on div "Vista previa Móvil Escritorio [DOMAIN_NAME] Oportunidad de negocio digital - Em…" at bounding box center [563, 254] width 177 height 136
click at [644, 84] on button "AI" at bounding box center [643, 83] width 17 height 7
type input "Revoluciona Tu Negocio Inmobiliario"
click at [643, 105] on button "AI" at bounding box center [643, 106] width 17 height 7
type input "Impulsa tu futuro en el negocio digital inmobiliario"
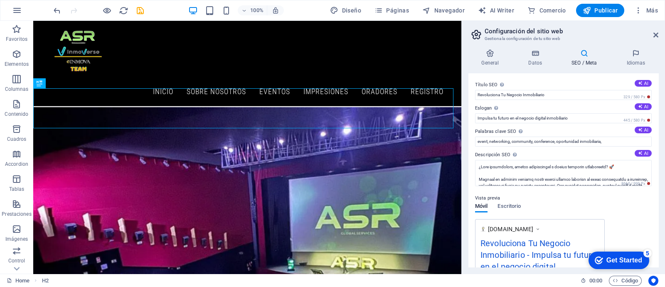
click at [643, 134] on label "Palabras clave SEO Lista de palabras clave separadas por comas que describen tu…" at bounding box center [563, 131] width 177 height 10
click at [643, 136] on input "event, networking, community, conference, oportunidad inmobiliaria," at bounding box center [563, 141] width 177 height 10
click at [643, 128] on button "AI" at bounding box center [643, 129] width 17 height 7
type input "modelo de negocio digital, reunión de networking, ASR Global Services, InmoVers…"
click at [642, 154] on button "AI" at bounding box center [643, 153] width 17 height 7
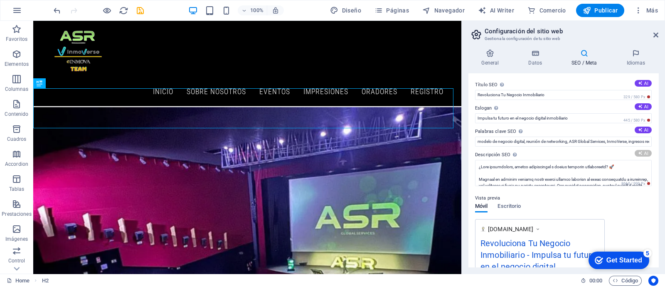
type textarea "Únete a nuestras reuniones de networking y descubre cómo ASR e InmoVerse transf…"
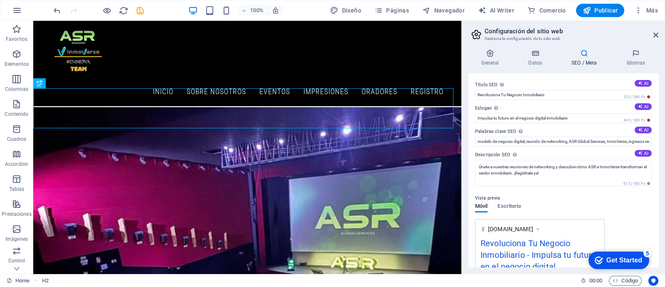
drag, startPoint x: 657, startPoint y: 167, endPoint x: 657, endPoint y: 180, distance: 12.5
click at [657, 180] on div "Título SEO El título de tu sitio web. Elige algo que destaque en los resultados…" at bounding box center [564, 169] width 190 height 193
drag, startPoint x: 659, startPoint y: 170, endPoint x: 660, endPoint y: 204, distance: 33.7
click at [660, 204] on div "General Datos SEO / Meta Idiomas Nombre del sitio web [DOMAIN_NAME] Logo Arrast…" at bounding box center [563, 157] width 203 height 231
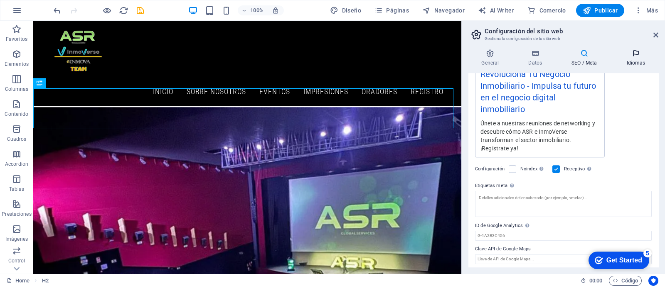
click at [639, 63] on h4 "Idiomas" at bounding box center [636, 57] width 45 height 17
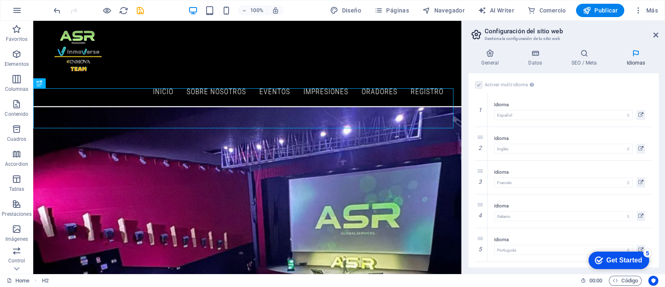
click at [613, 76] on div "Activar multi-idioma Para desactivar la opción multi-idioma, elimine todos los …" at bounding box center [564, 169] width 190 height 193
click at [610, 77] on div "Activar multi-idioma Para desactivar la opción multi-idioma, elimine todos los …" at bounding box center [564, 169] width 190 height 193
click at [639, 116] on icon at bounding box center [641, 115] width 5 height 10
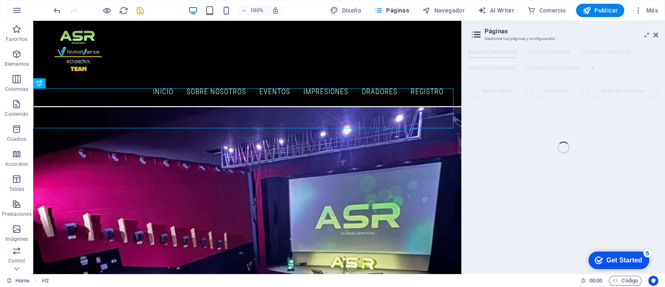
click at [656, 38] on div "Home (es) Favoritos Elementos Columnas Contenido Cuadros Accordion Tablas Prest…" at bounding box center [332, 147] width 665 height 252
click at [658, 34] on div "Home (es) Favoritos Elementos Columnas Contenido Cuadros Accordion Tablas Prest…" at bounding box center [332, 147] width 665 height 252
click at [644, 8] on span "Más" at bounding box center [647, 10] width 24 height 8
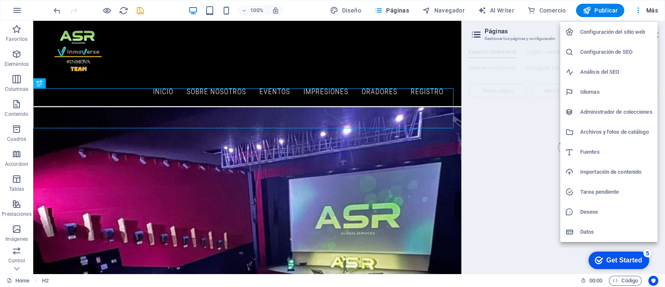
click at [597, 89] on h6 "Idiomas" at bounding box center [617, 92] width 72 height 10
select select "44"
select select "73"
select select "52"
select select "80"
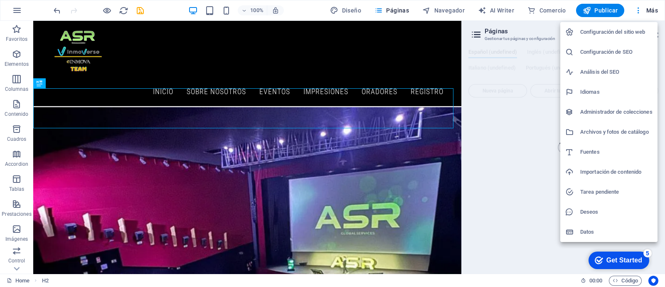
select select "131"
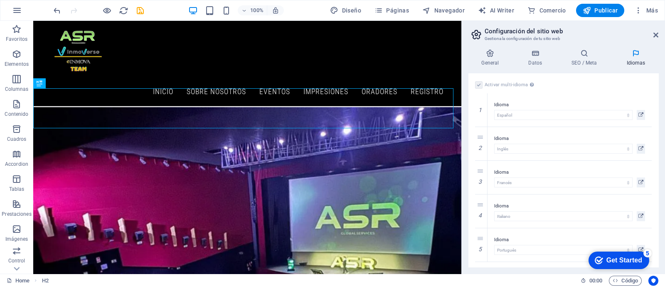
click at [478, 85] on label at bounding box center [478, 84] width 7 height 7
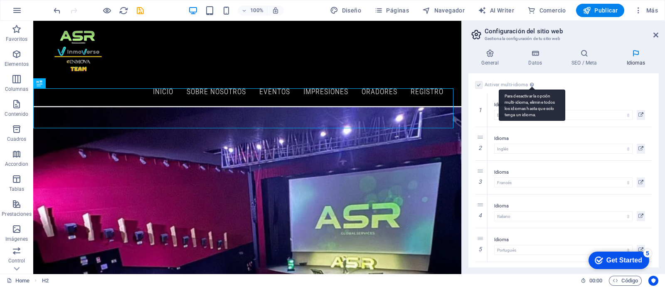
click at [531, 89] on div "Para desactivar la opción multi-idioma, elimine todos los idiomas hasta que sol…" at bounding box center [532, 104] width 67 height 31
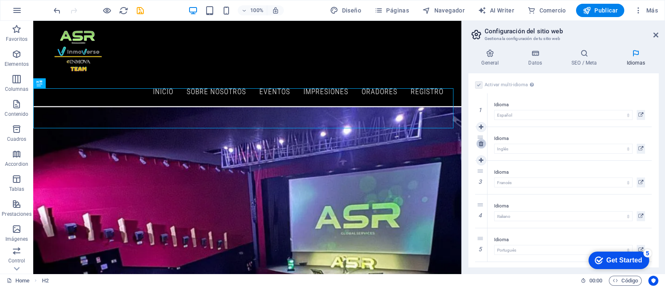
click at [481, 143] on icon at bounding box center [481, 144] width 5 height 6
select select "52"
select select "80"
select select "131"
click at [481, 143] on icon at bounding box center [481, 144] width 5 height 6
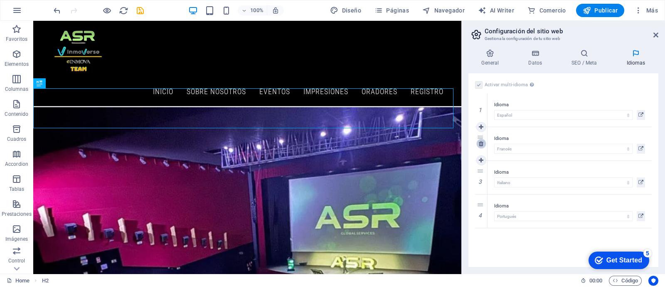
select select "80"
select select "131"
click at [481, 143] on icon at bounding box center [481, 144] width 5 height 6
select select "131"
click at [481, 143] on icon at bounding box center [481, 144] width 5 height 6
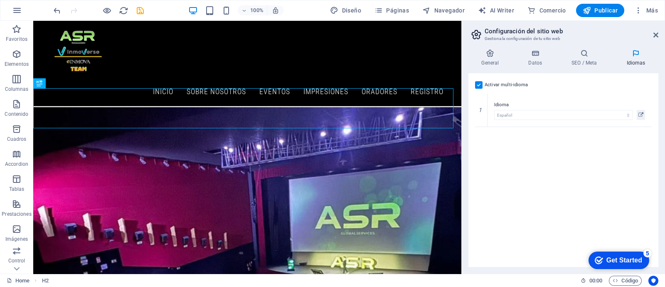
click at [479, 86] on label at bounding box center [478, 84] width 7 height 7
click at [0, 0] on input "Activar multi-idioma Para desactivar la opción multi-idioma, elimine todos los …" at bounding box center [0, 0] width 0 height 0
click at [609, 12] on span "Publicar" at bounding box center [600, 10] width 35 height 8
